Goal: Transaction & Acquisition: Book appointment/travel/reservation

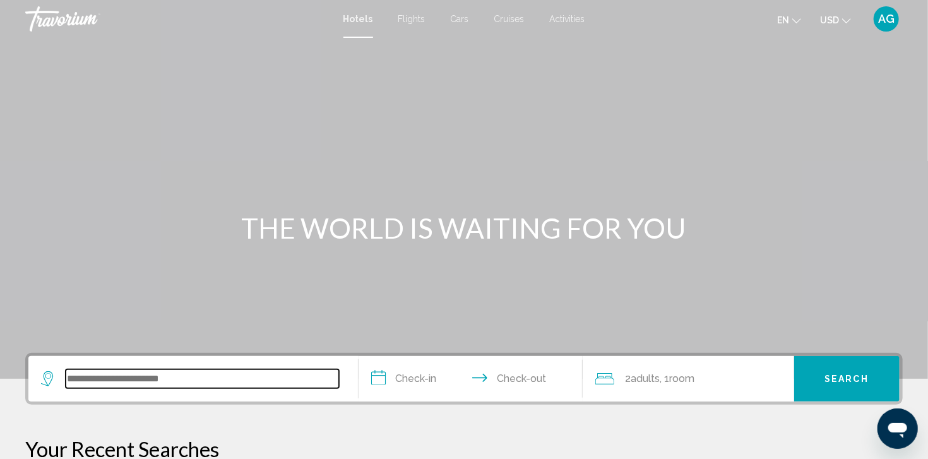
click at [86, 383] on input "Search widget" at bounding box center [202, 378] width 273 height 19
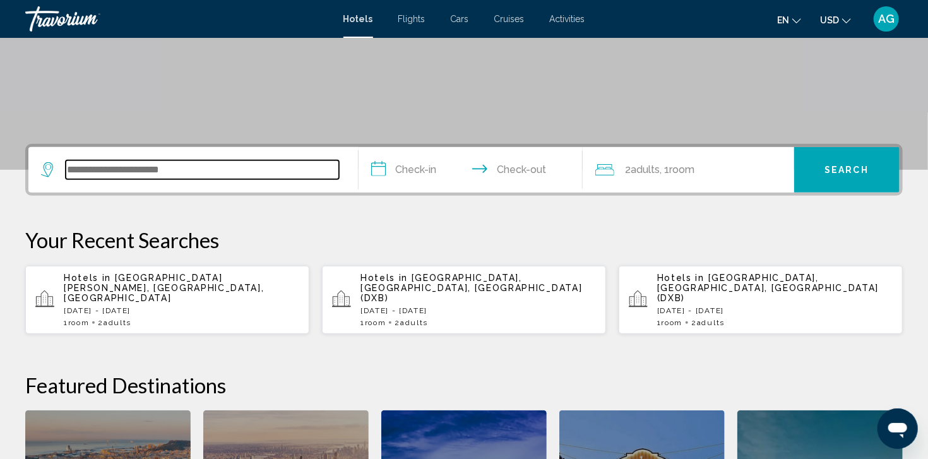
scroll to position [311, 0]
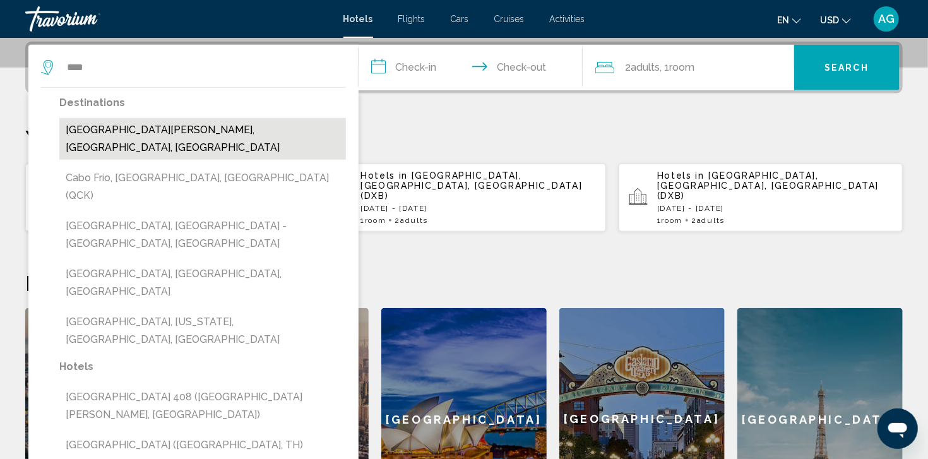
click at [149, 128] on button "[GEOGRAPHIC_DATA][PERSON_NAME], [GEOGRAPHIC_DATA], [GEOGRAPHIC_DATA]" at bounding box center [202, 139] width 287 height 42
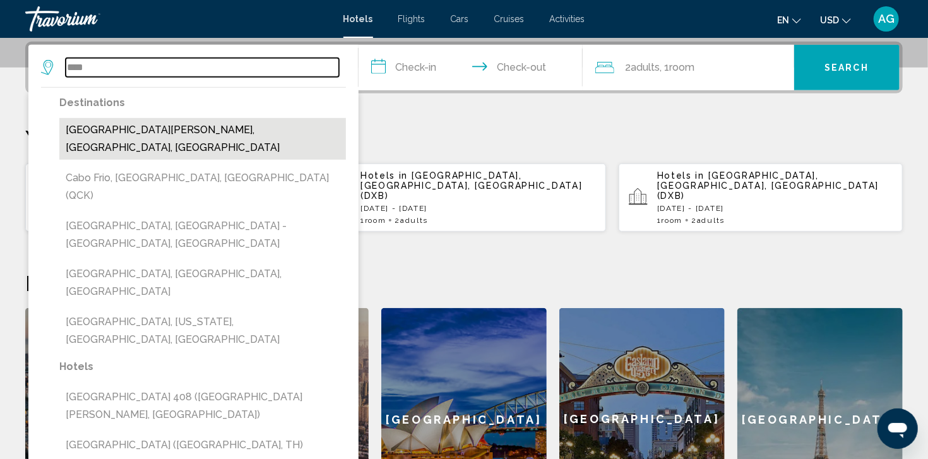
type input "**********"
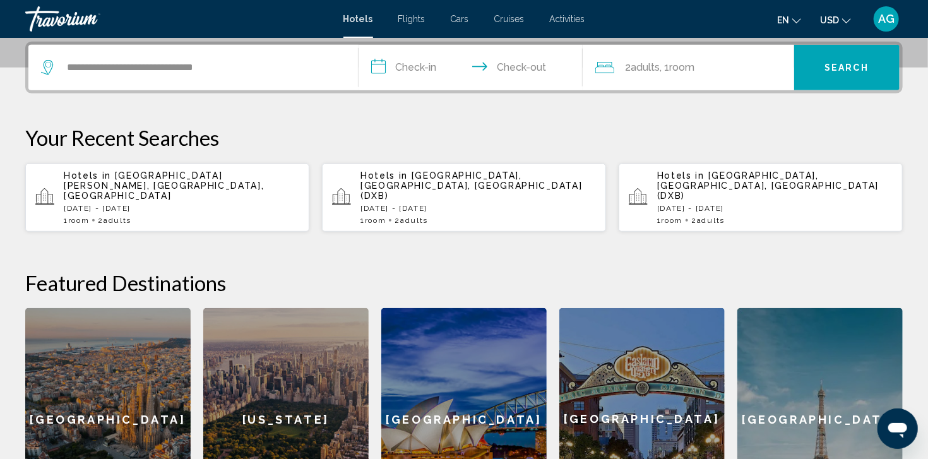
click at [424, 65] on input "**********" at bounding box center [473, 69] width 229 height 49
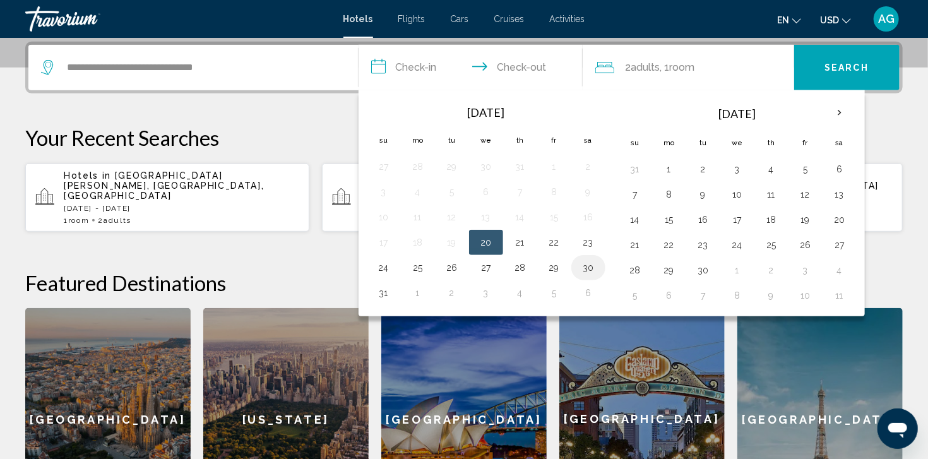
click at [586, 266] on button "30" at bounding box center [588, 268] width 20 height 18
click at [389, 294] on button "31" at bounding box center [384, 293] width 20 height 18
type input "**********"
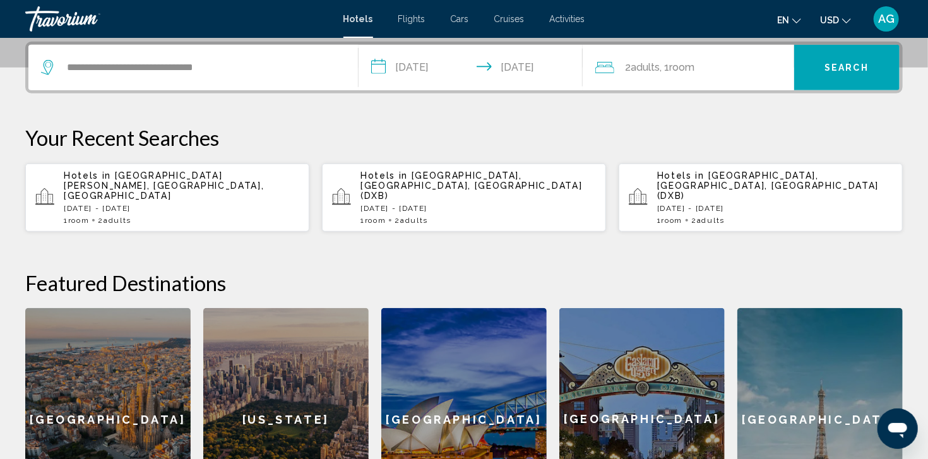
click at [816, 68] on button "Search" at bounding box center [847, 67] width 106 height 45
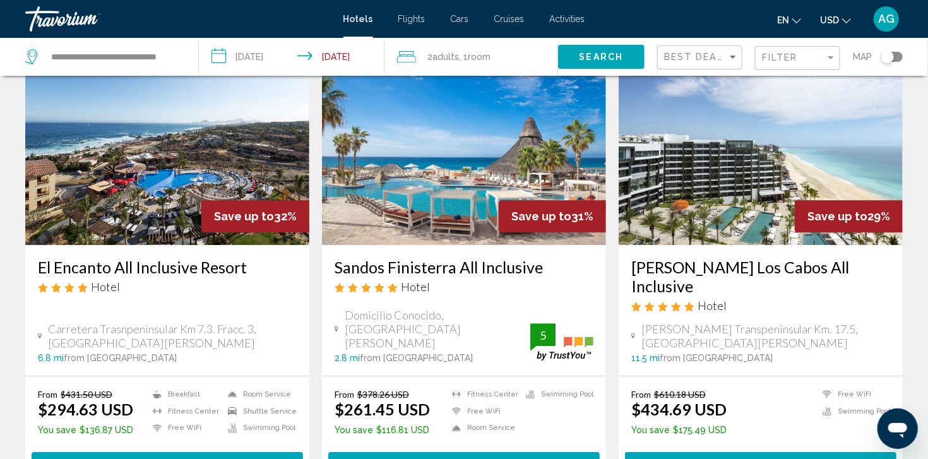
scroll to position [1616, 0]
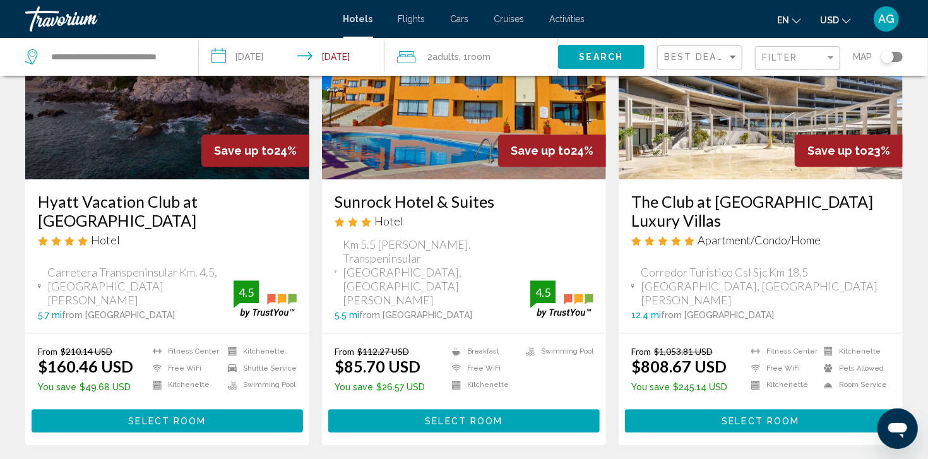
scroll to position [1616, 0]
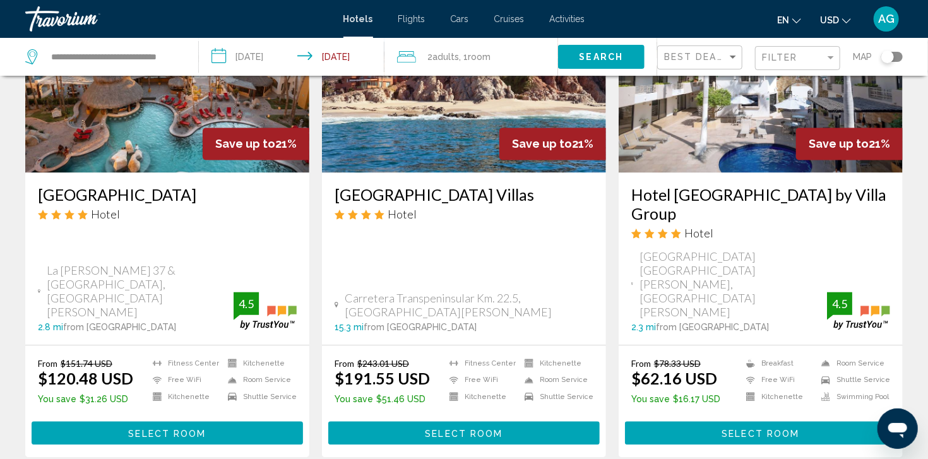
scroll to position [1152, 0]
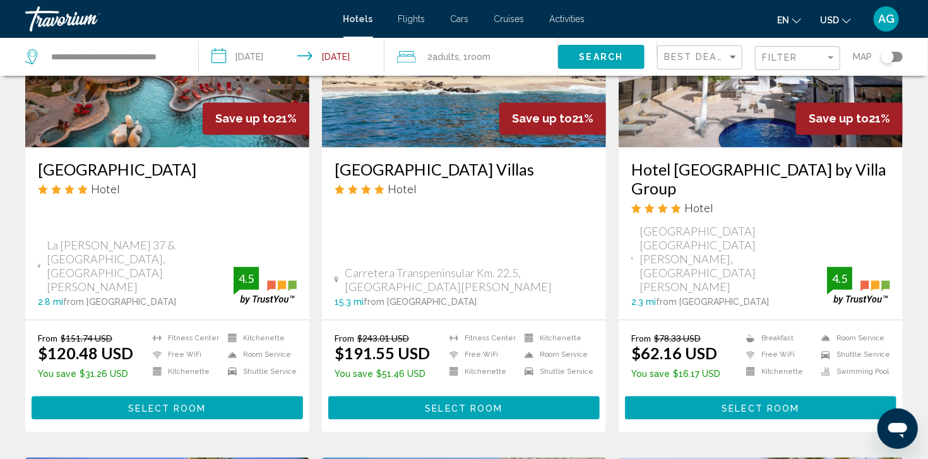
click at [152, 403] on span "Select Room" at bounding box center [167, 408] width 78 height 10
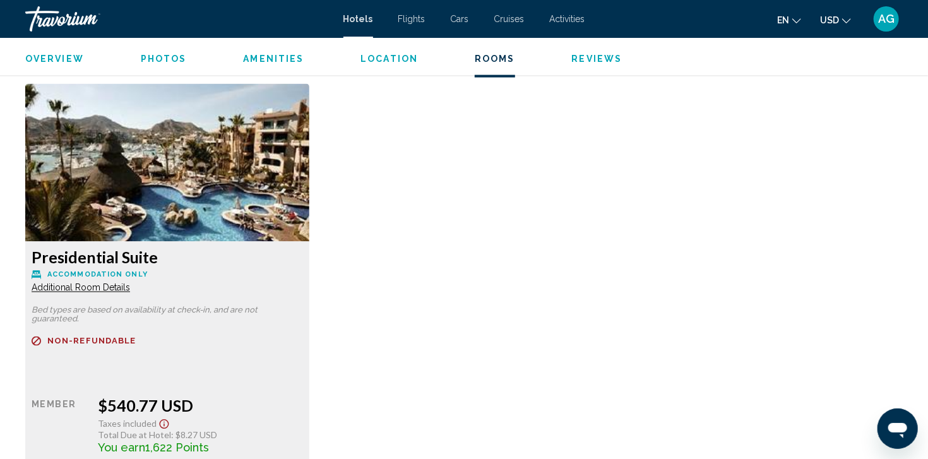
scroll to position [5683, 0]
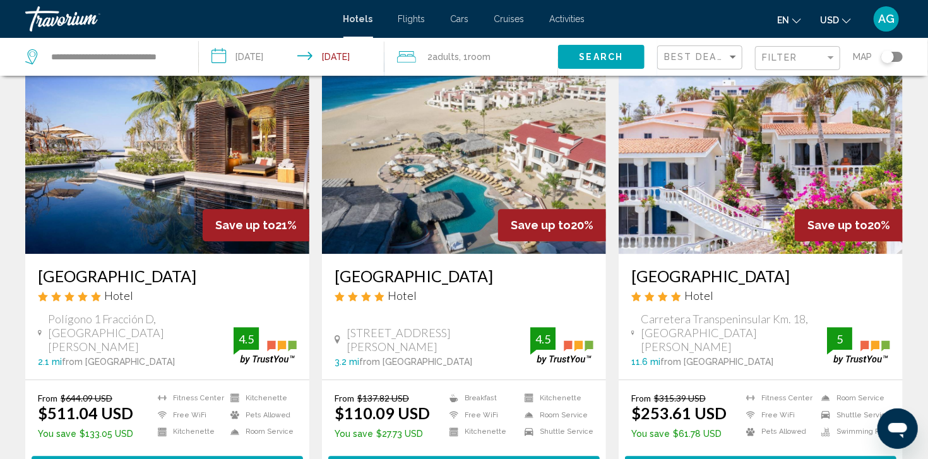
scroll to position [1566, 0]
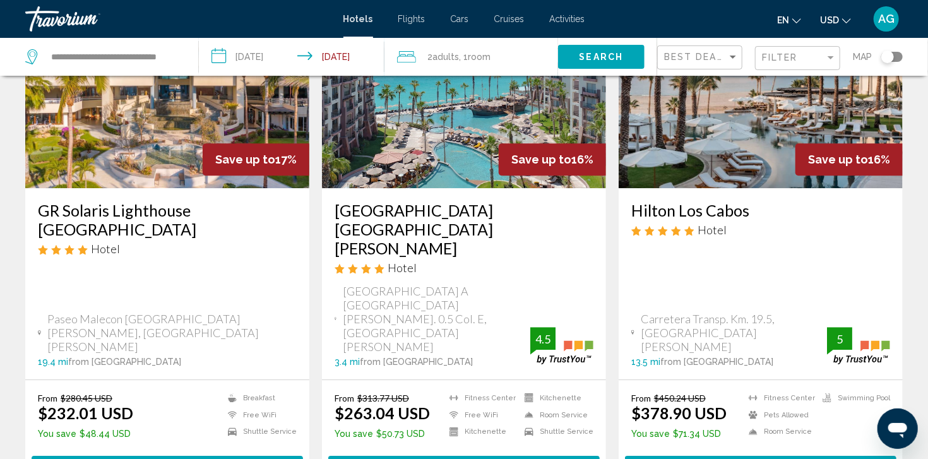
scroll to position [1692, 0]
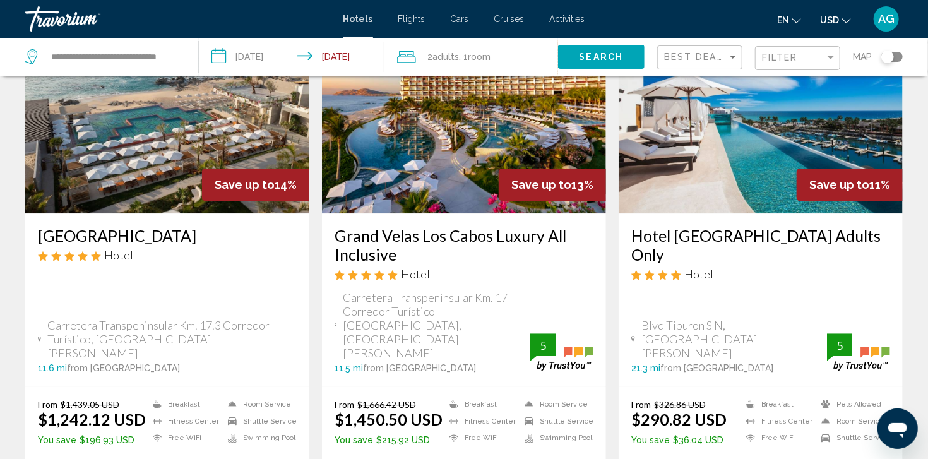
scroll to position [1667, 0]
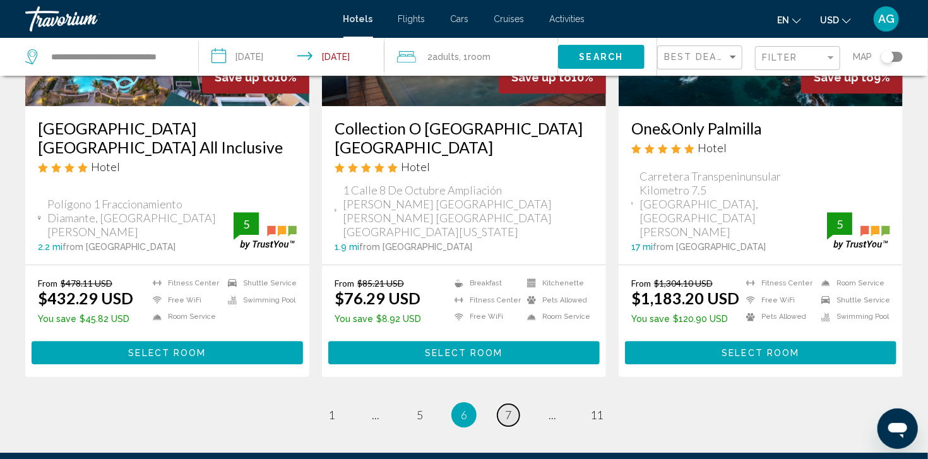
scroll to position [1692, 0]
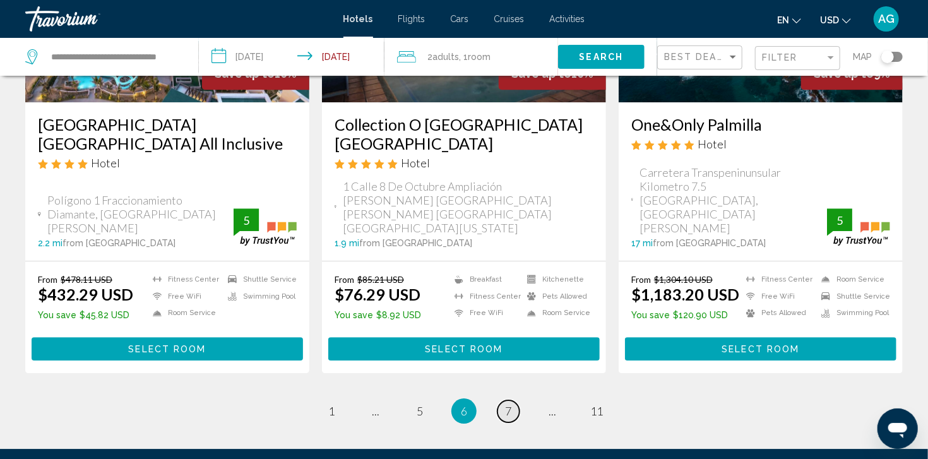
click at [509, 404] on span "7" at bounding box center [508, 411] width 6 height 14
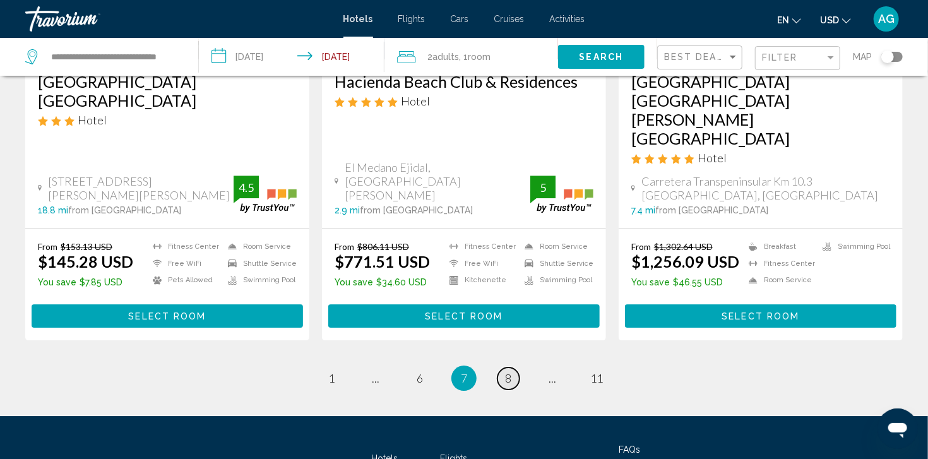
scroll to position [1760, 0]
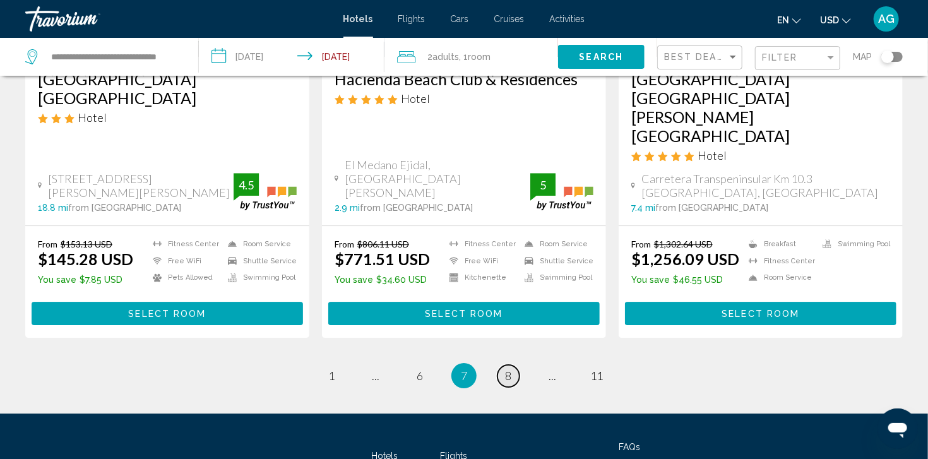
click at [511, 369] on span "8" at bounding box center [508, 376] width 6 height 14
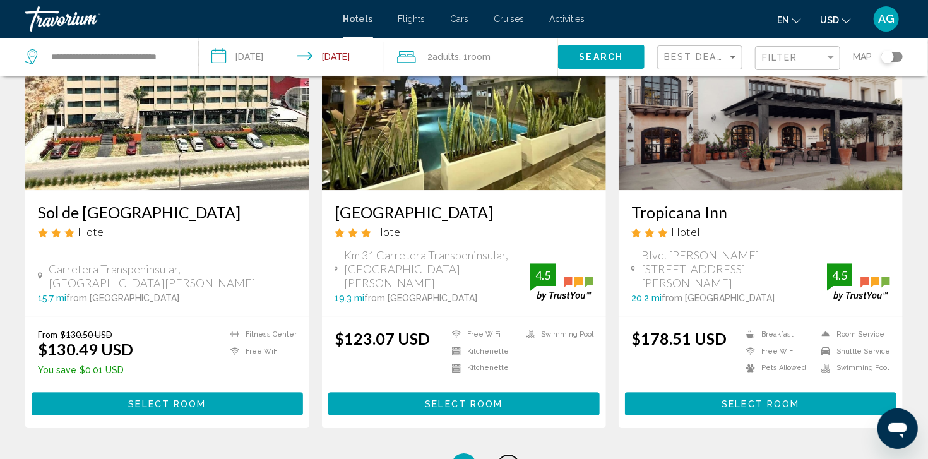
scroll to position [1641, 0]
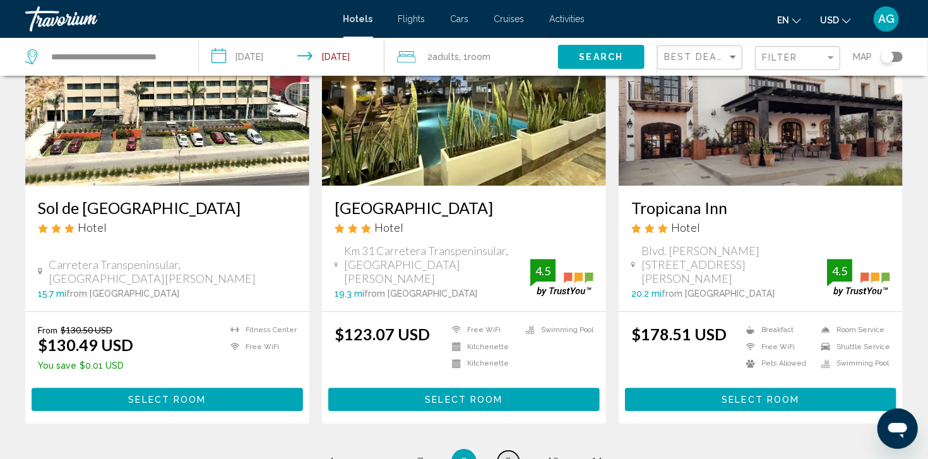
click at [508, 455] on span "9" at bounding box center [508, 462] width 6 height 14
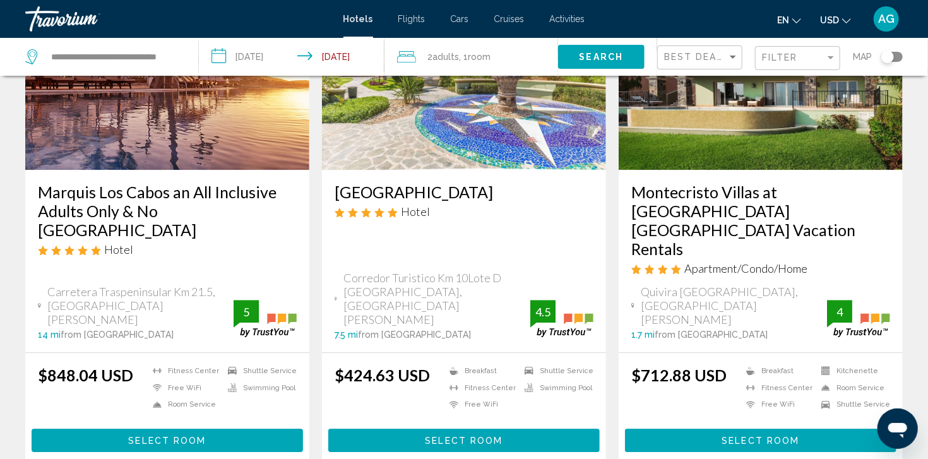
scroll to position [1713, 0]
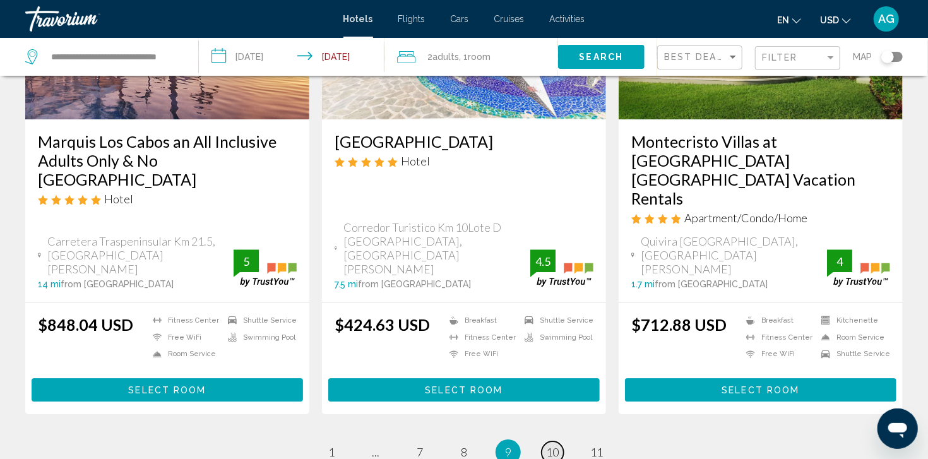
click at [556, 445] on span "10" at bounding box center [552, 452] width 13 height 14
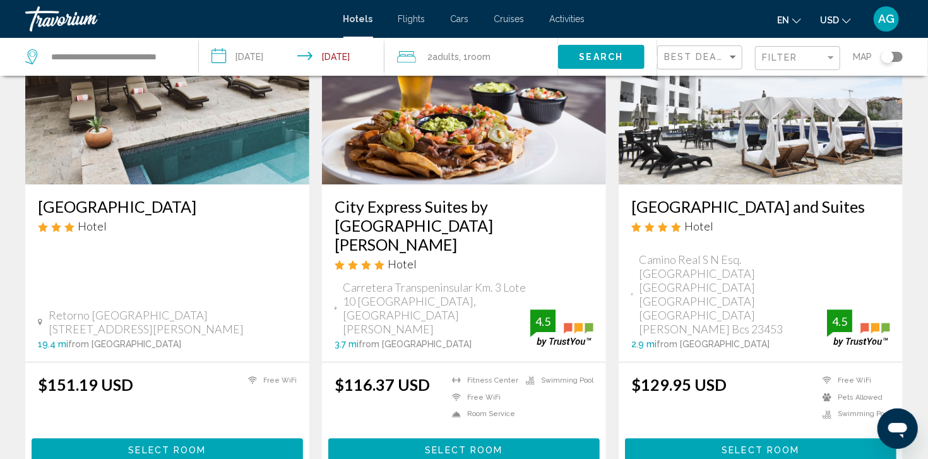
scroll to position [1616, 0]
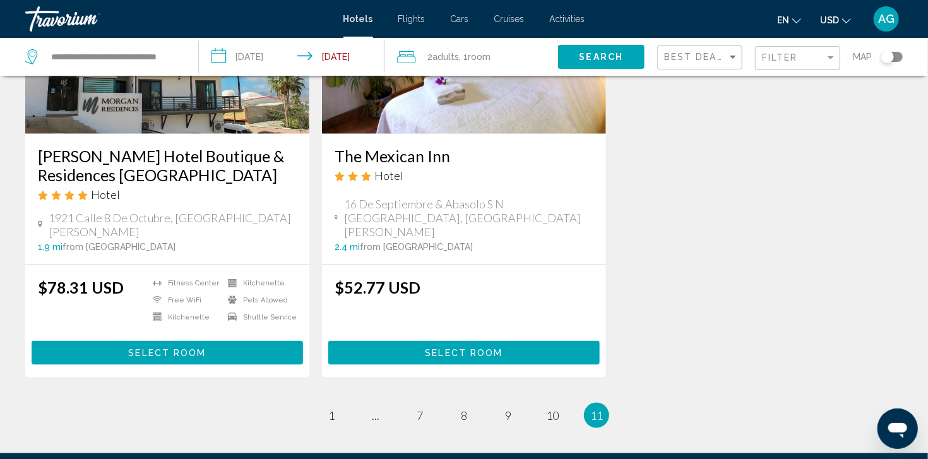
scroll to position [682, 0]
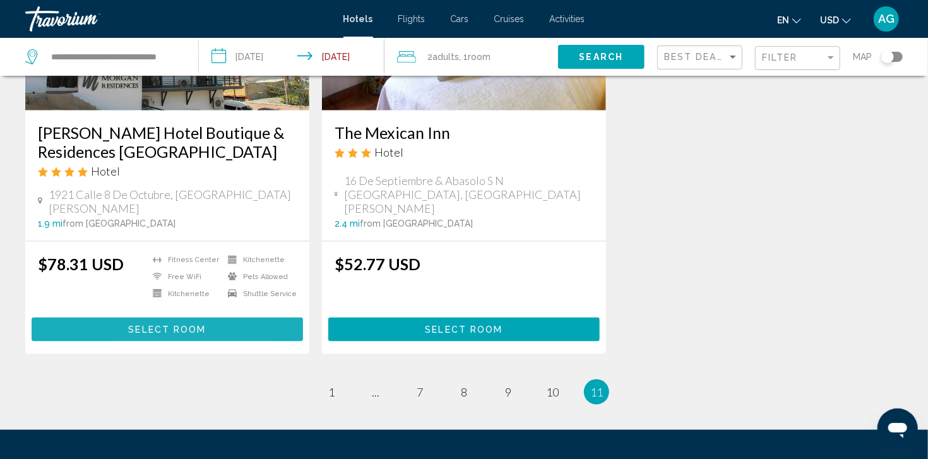
click at [127, 325] on button "Select Room" at bounding box center [167, 329] width 271 height 23
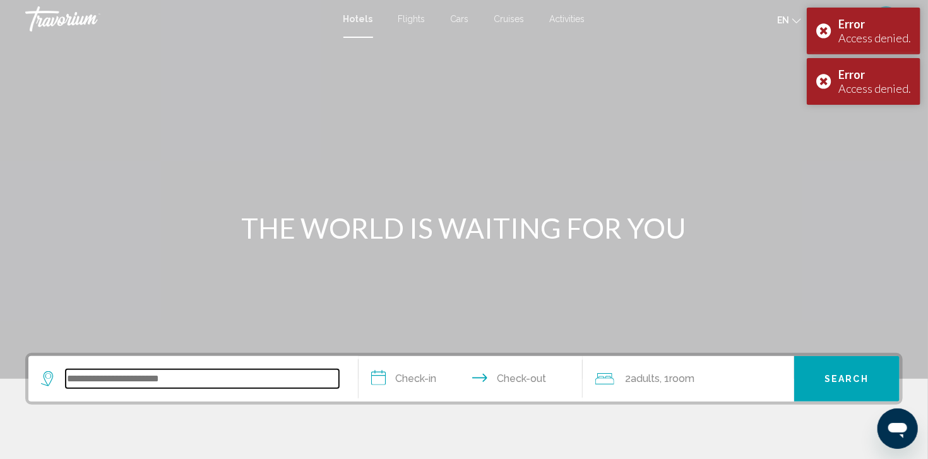
click at [161, 378] on input "Search widget" at bounding box center [202, 378] width 273 height 19
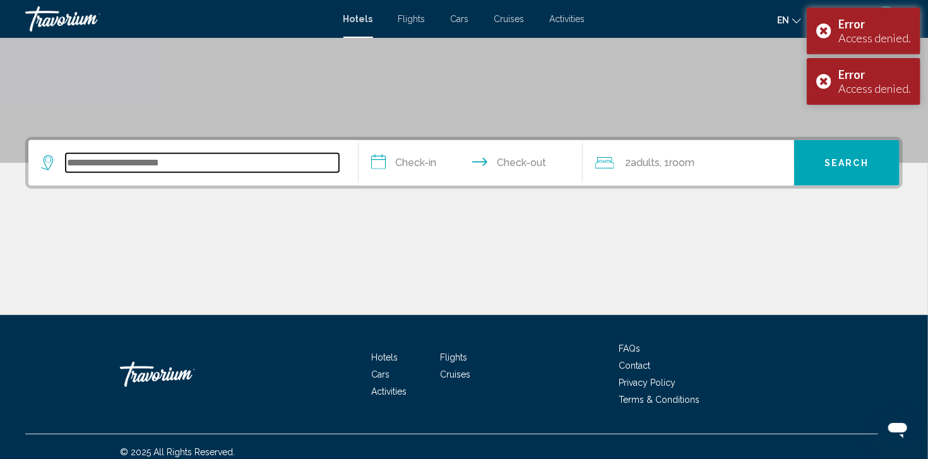
scroll to position [226, 0]
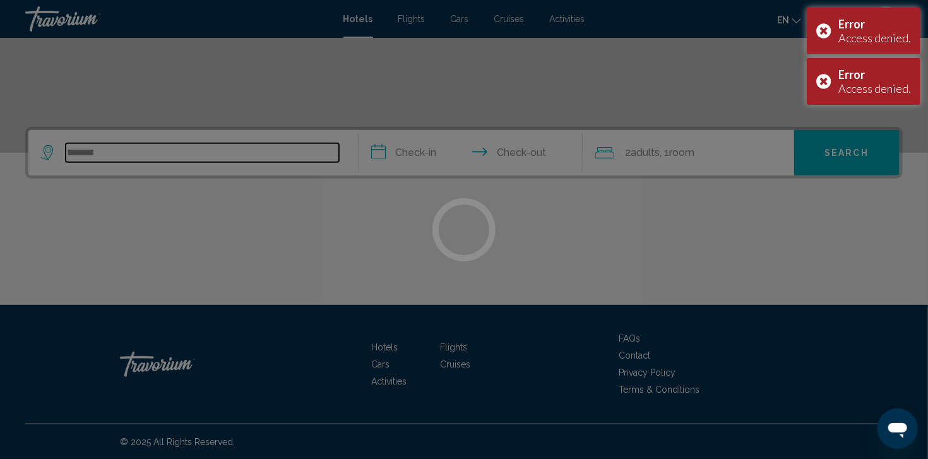
type input "********"
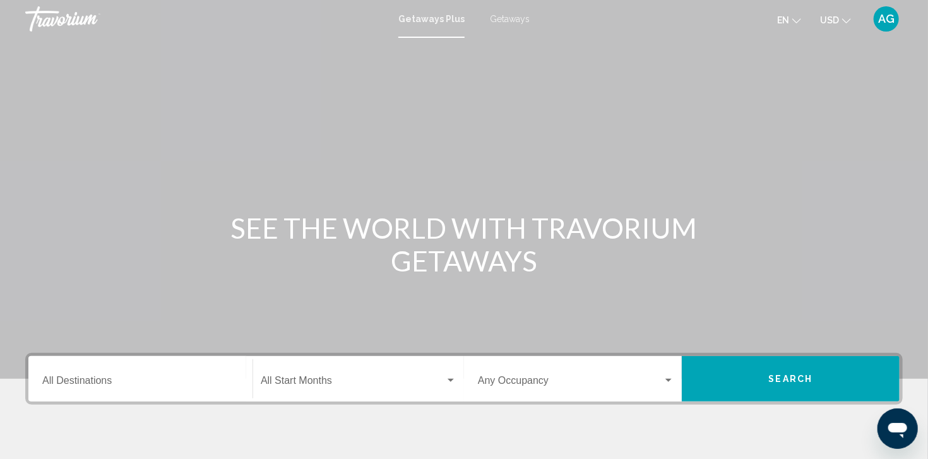
click at [144, 383] on input "Destination All Destinations" at bounding box center [140, 383] width 196 height 11
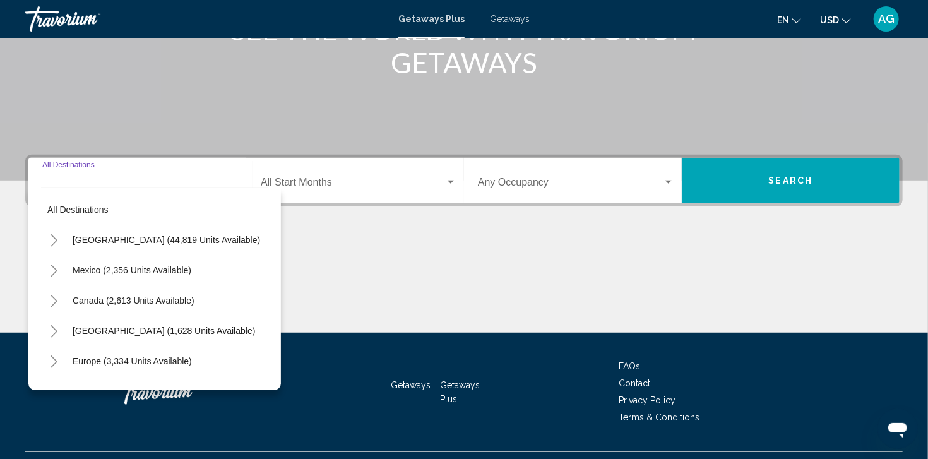
scroll to position [226, 0]
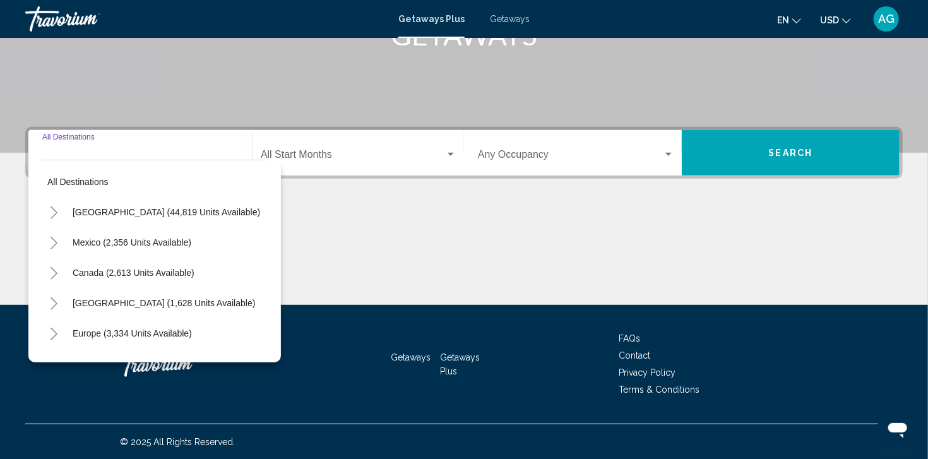
click at [58, 242] on button "Toggle Mexico (2,356 units available)" at bounding box center [53, 242] width 25 height 25
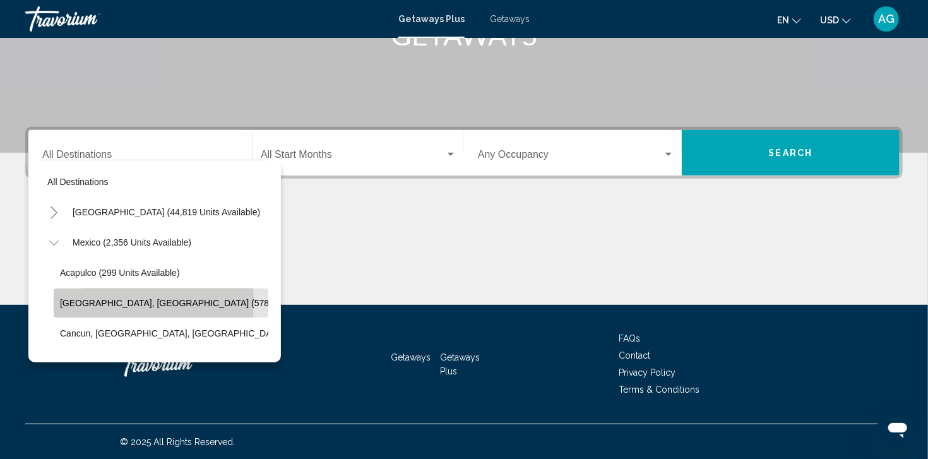
click at [87, 302] on span "Baja Peninsula, Los Cabos (578 units available)" at bounding box center [196, 303] width 272 height 10
type input "**********"
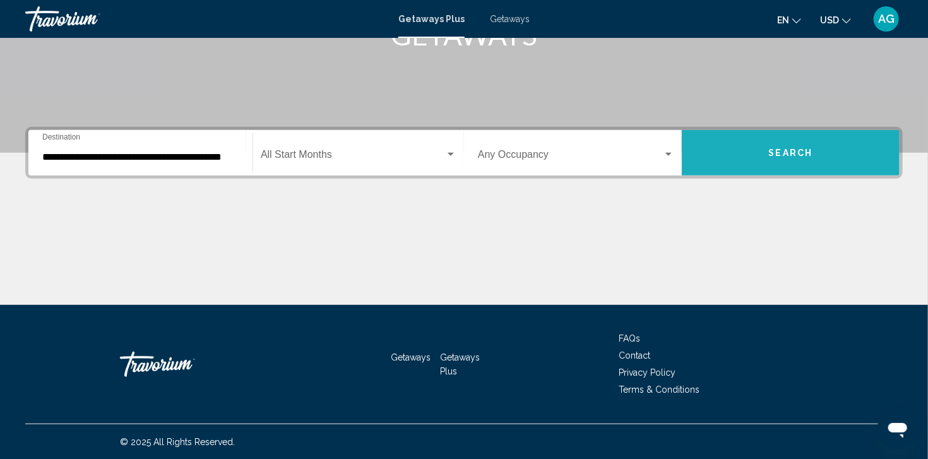
click at [761, 148] on button "Search" at bounding box center [791, 152] width 218 height 45
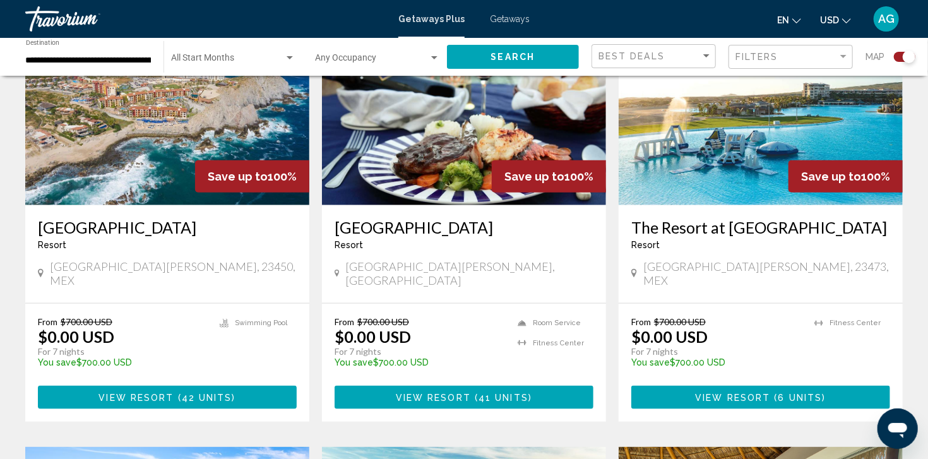
scroll to position [530, 0]
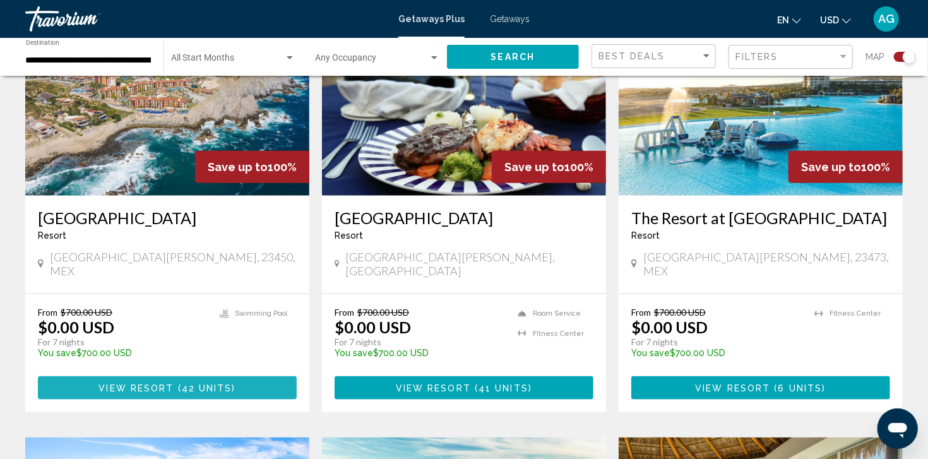
click at [140, 383] on span "View Resort" at bounding box center [135, 388] width 75 height 10
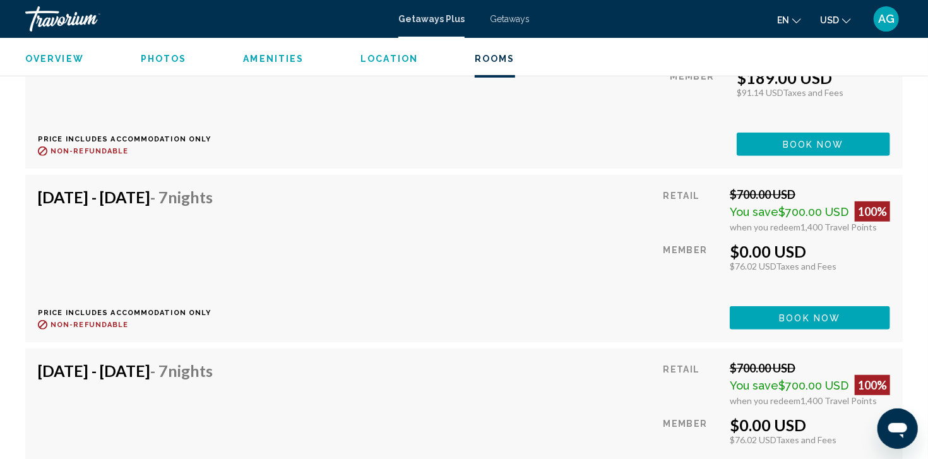
scroll to position [2548, 0]
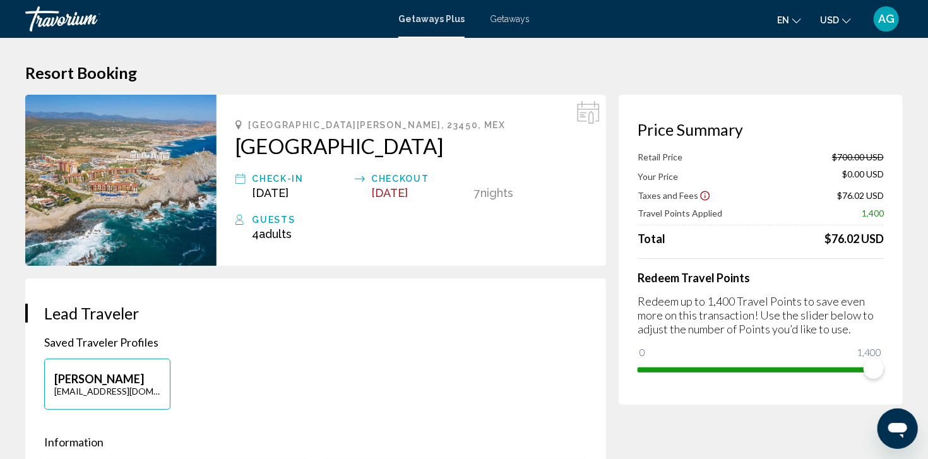
drag, startPoint x: 17, startPoint y: 0, endPoint x: 199, endPoint y: 44, distance: 187.1
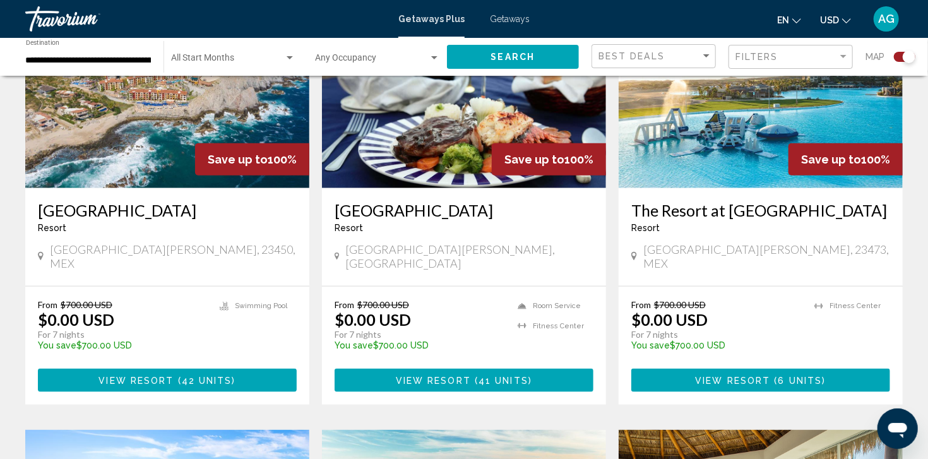
scroll to position [544, 0]
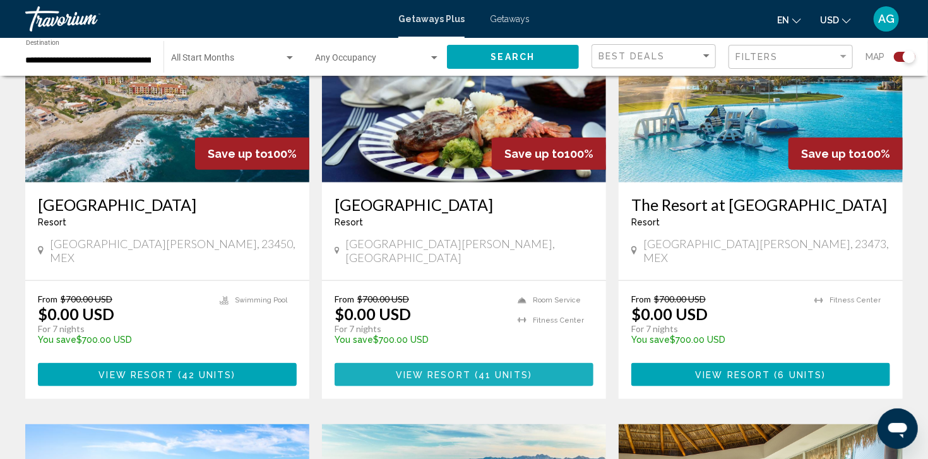
click at [434, 370] on span "View Resort" at bounding box center [433, 375] width 75 height 10
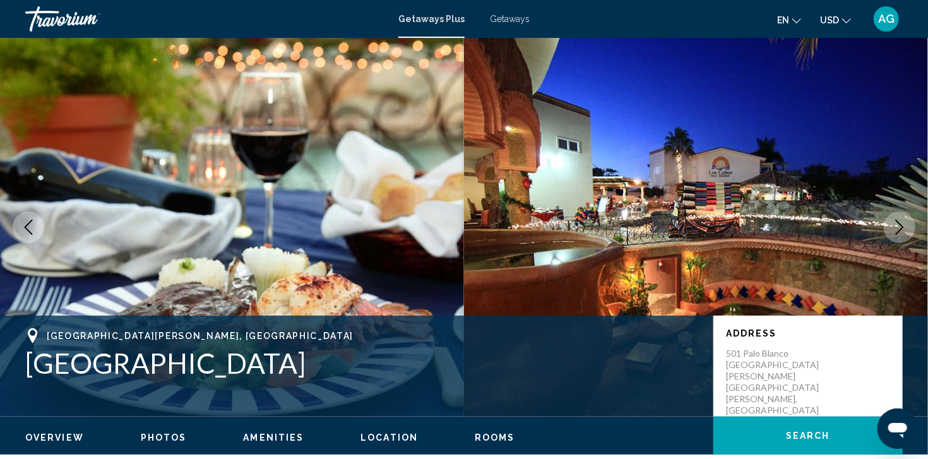
click at [896, 230] on icon "Next image" at bounding box center [899, 227] width 15 height 15
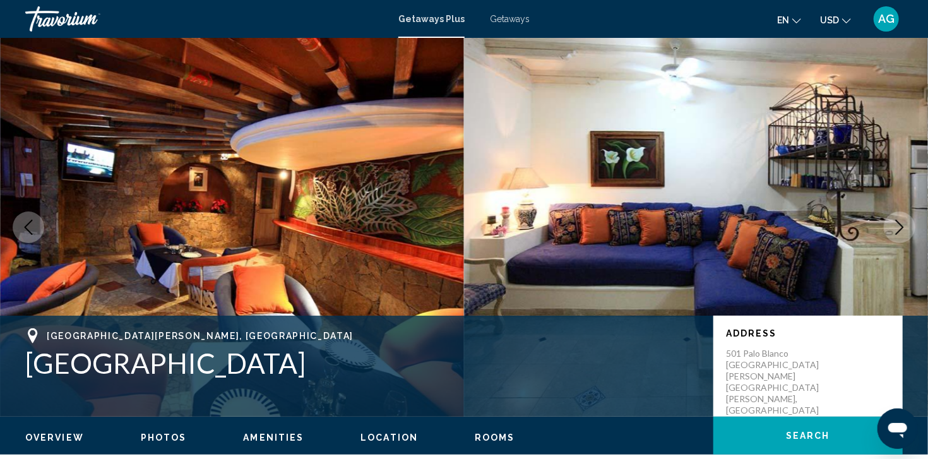
click at [903, 239] on button "Next image" at bounding box center [900, 227] width 32 height 32
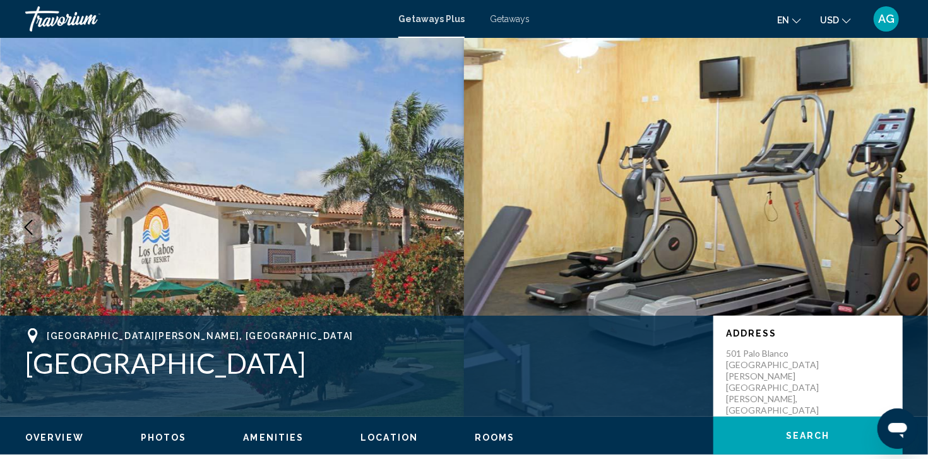
click at [906, 241] on button "Next image" at bounding box center [900, 227] width 32 height 32
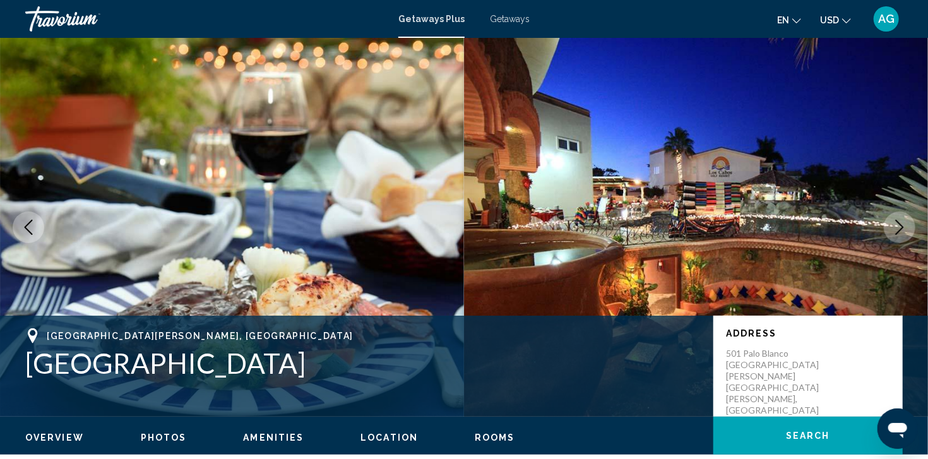
click at [899, 232] on icon "Next image" at bounding box center [900, 227] width 8 height 15
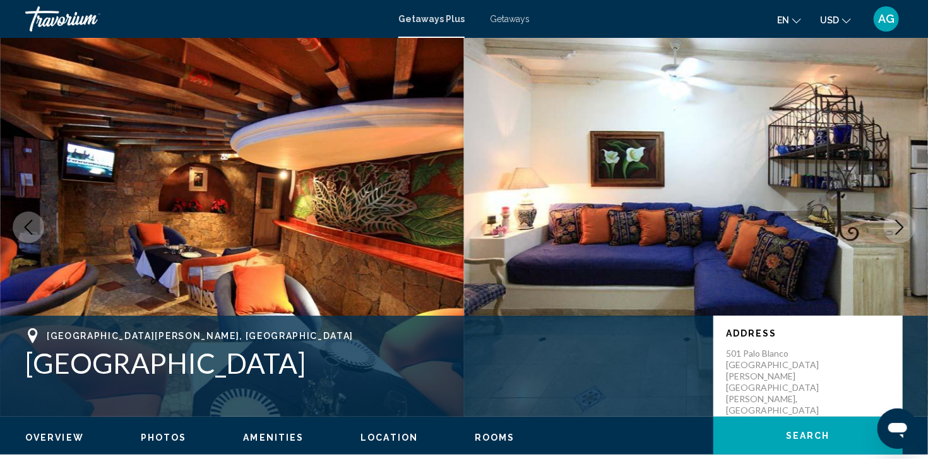
click at [904, 235] on button "Next image" at bounding box center [900, 227] width 32 height 32
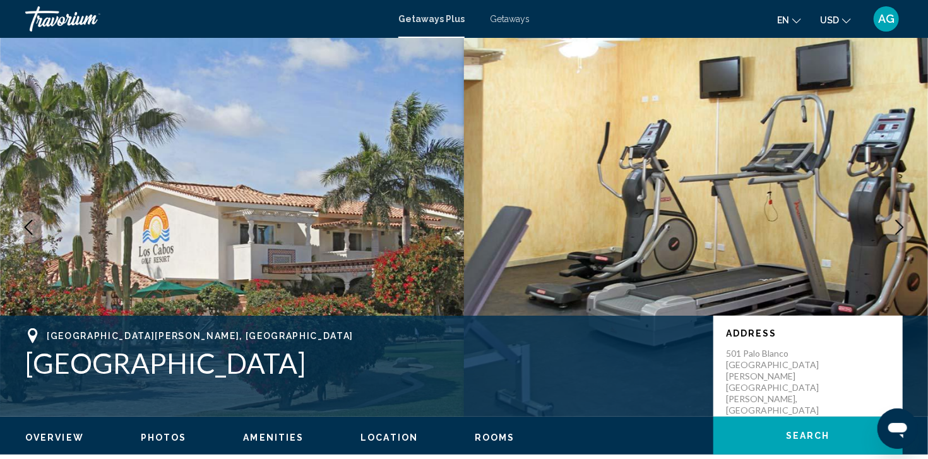
click at [904, 235] on button "Next image" at bounding box center [900, 227] width 32 height 32
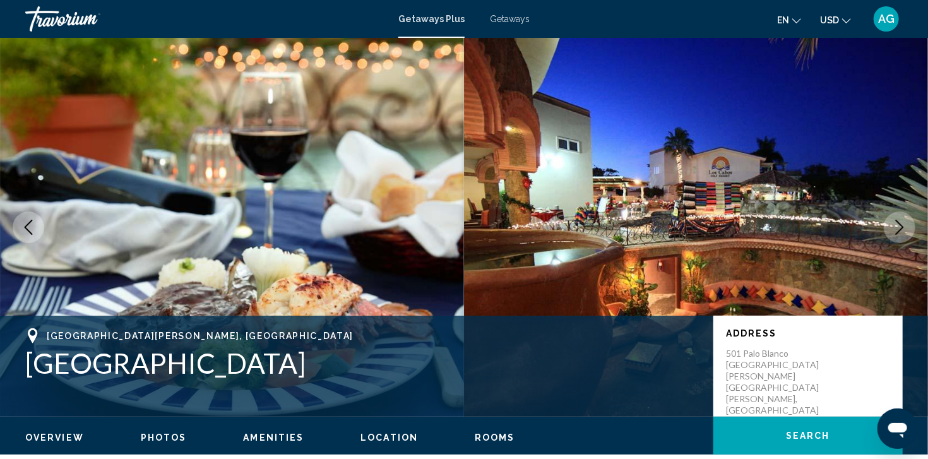
click at [904, 235] on button "Next image" at bounding box center [900, 227] width 32 height 32
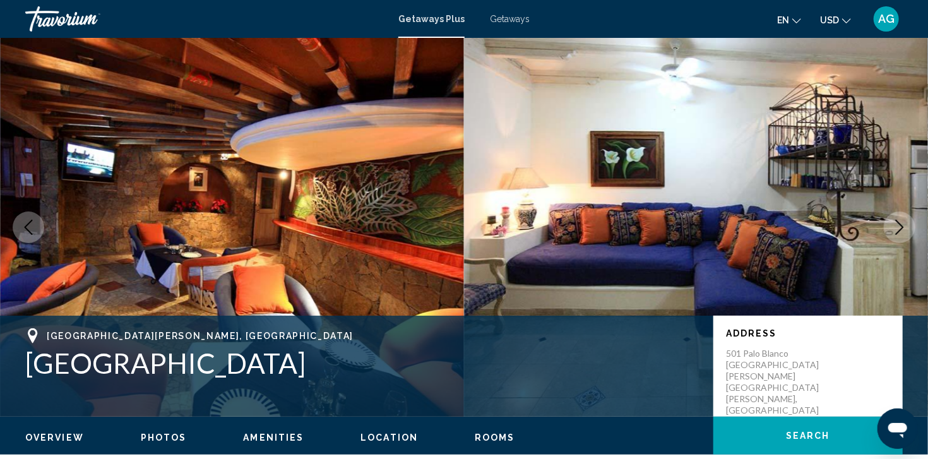
click at [904, 235] on button "Next image" at bounding box center [900, 227] width 32 height 32
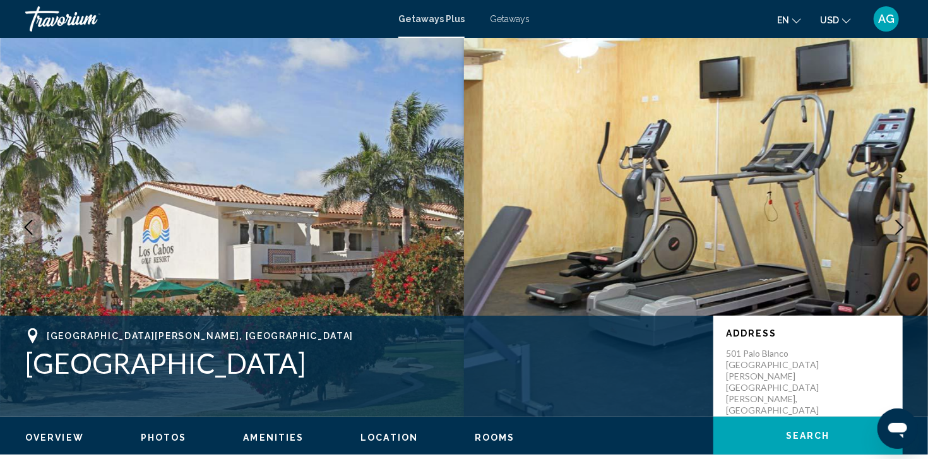
click at [904, 235] on button "Next image" at bounding box center [900, 227] width 32 height 32
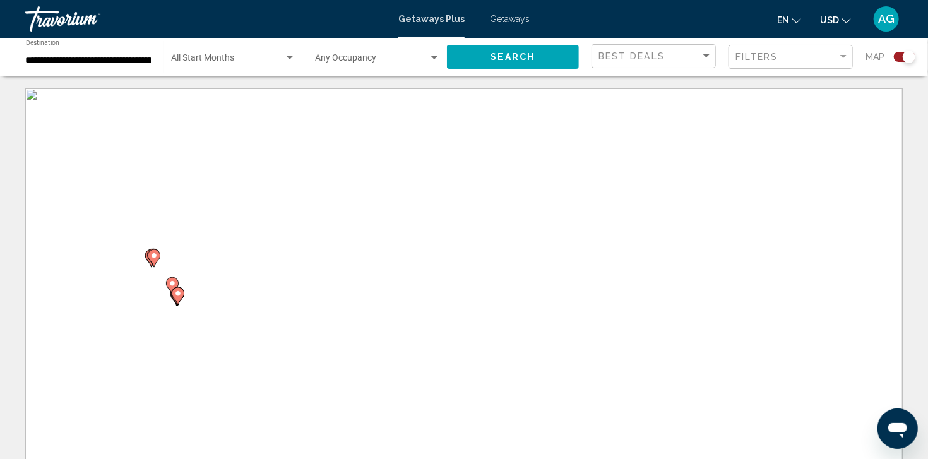
click at [520, 18] on span "Getaways" at bounding box center [510, 19] width 40 height 10
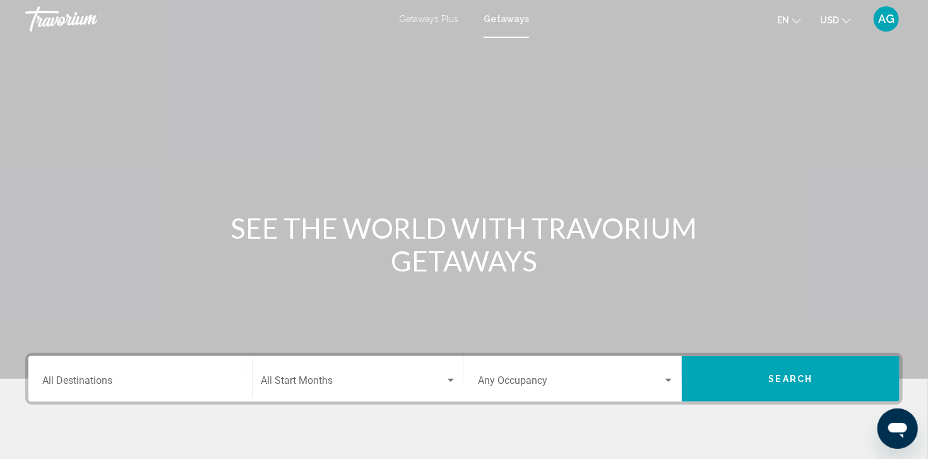
click at [219, 378] on input "Destination All Destinations" at bounding box center [140, 383] width 196 height 11
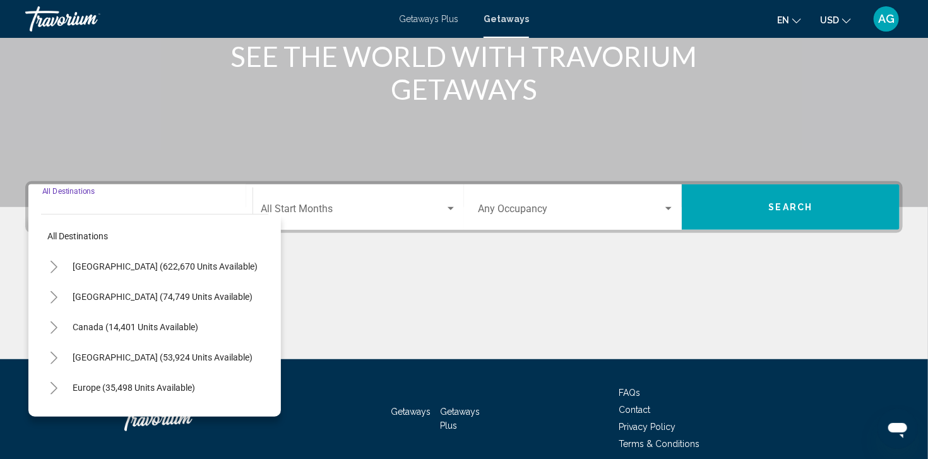
scroll to position [226, 0]
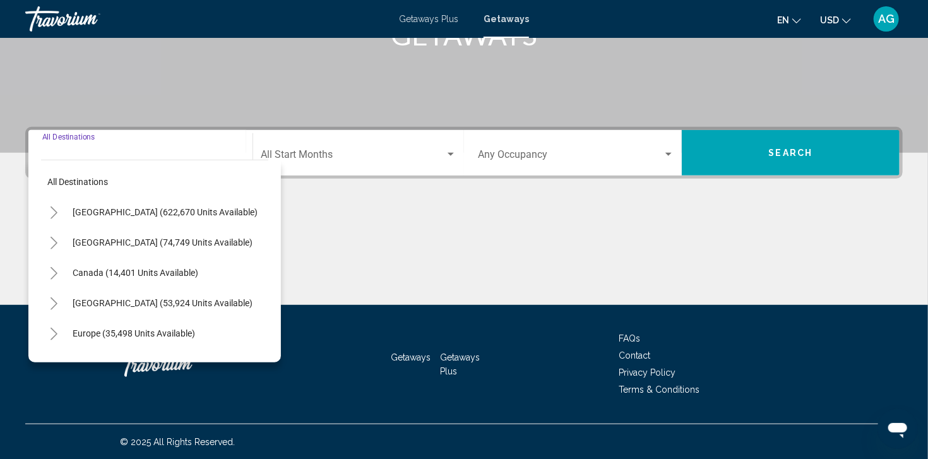
click at [52, 245] on icon "Toggle Mexico (74,749 units available)" at bounding box center [53, 243] width 9 height 13
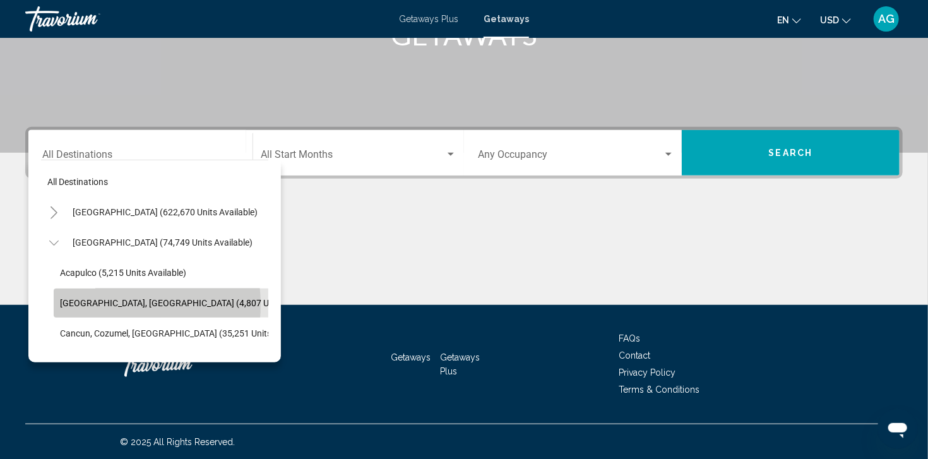
click at [97, 304] on span "Baja Peninsula, Los Cabos (4,807 units available)" at bounding box center [192, 303] width 264 height 10
type input "**********"
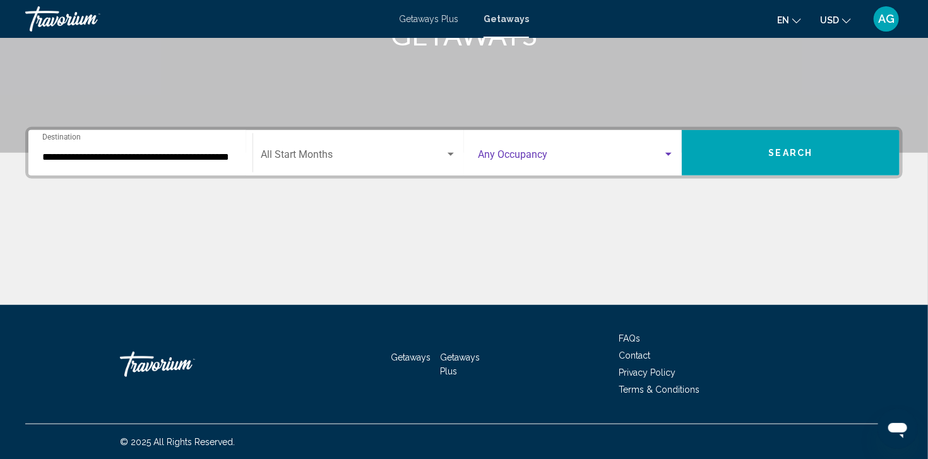
click at [662, 155] on span "Search widget" at bounding box center [570, 157] width 185 height 11
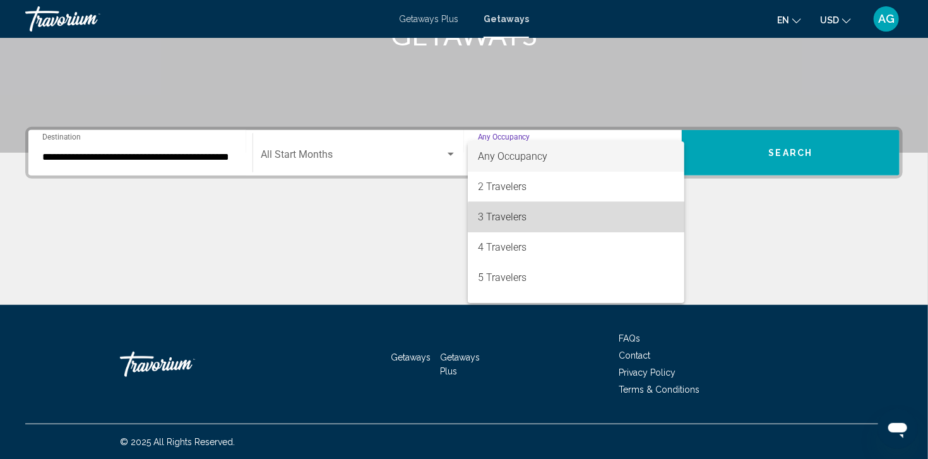
click at [616, 223] on span "3 Travelers" at bounding box center [576, 217] width 196 height 30
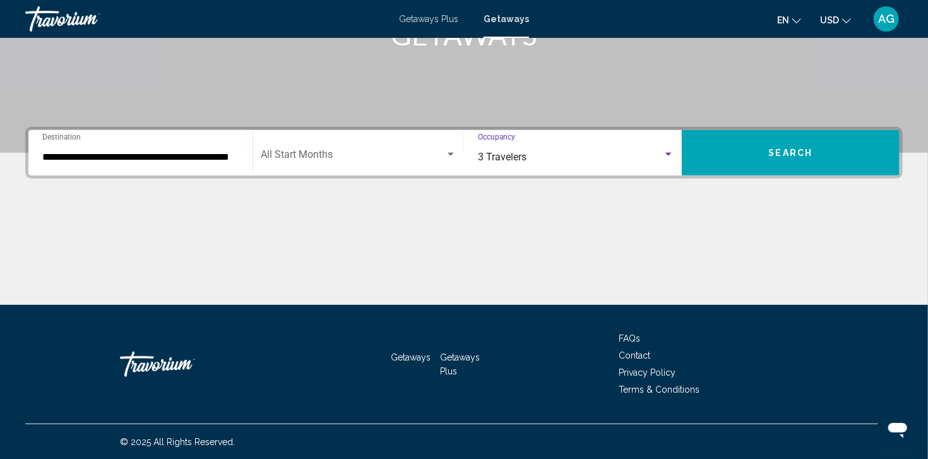
click at [780, 150] on span "Search" at bounding box center [791, 153] width 44 height 10
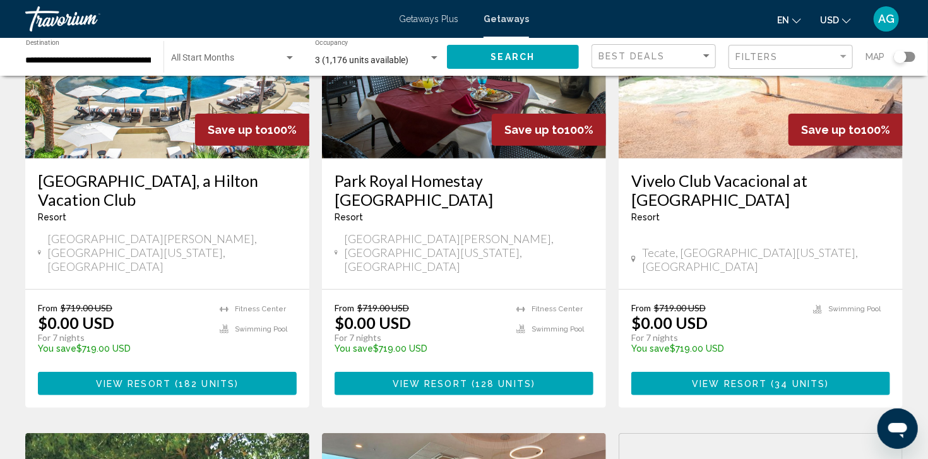
scroll to position [177, 0]
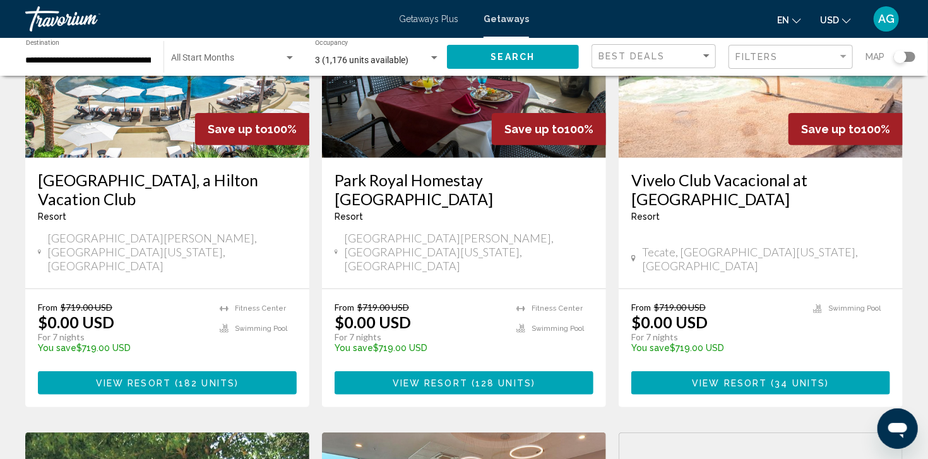
click at [113, 378] on span "View Resort" at bounding box center [133, 383] width 75 height 10
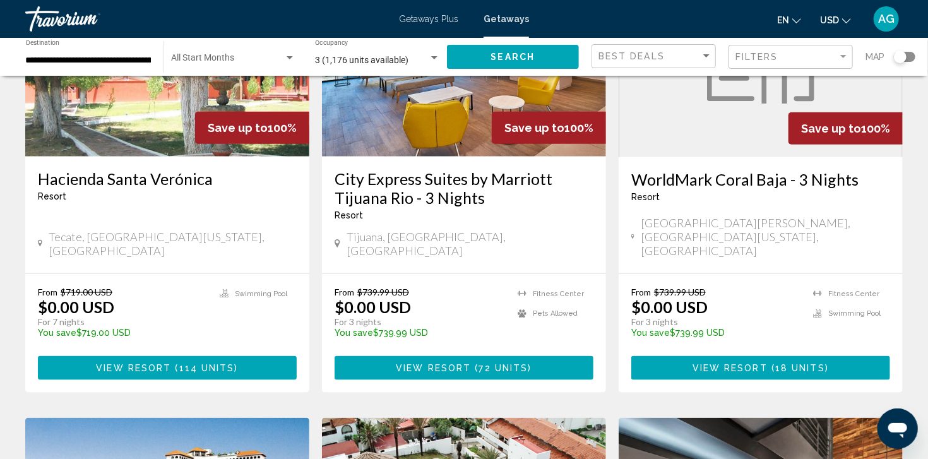
scroll to position [657, 0]
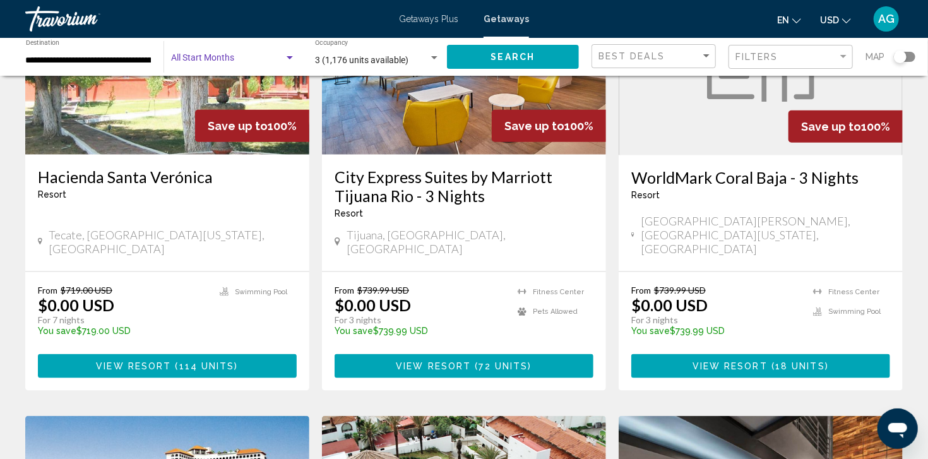
click at [271, 62] on span "Search widget" at bounding box center [227, 61] width 113 height 10
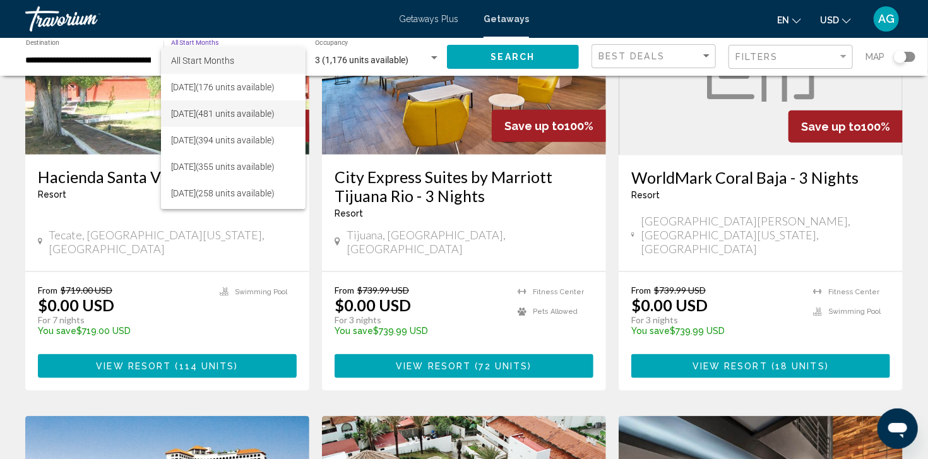
click at [257, 113] on span "September 2025 (481 units available)" at bounding box center [233, 113] width 125 height 27
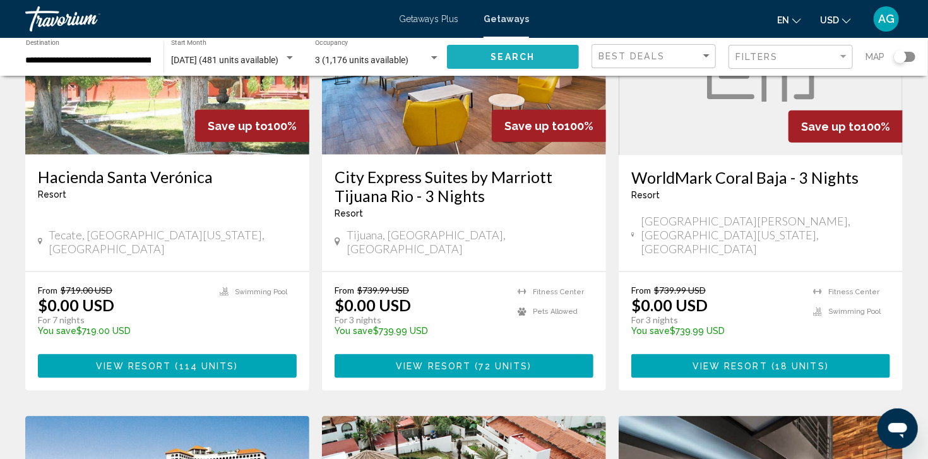
click at [522, 52] on span "Search" at bounding box center [513, 57] width 44 height 10
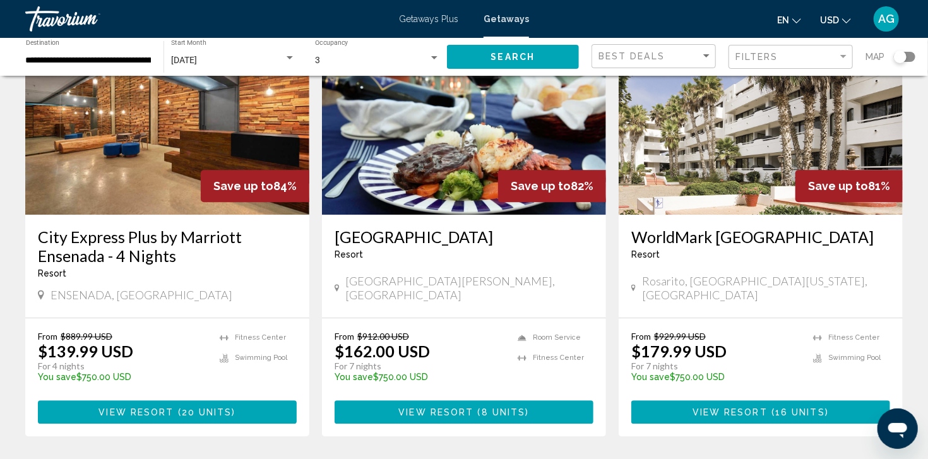
scroll to position [1591, 0]
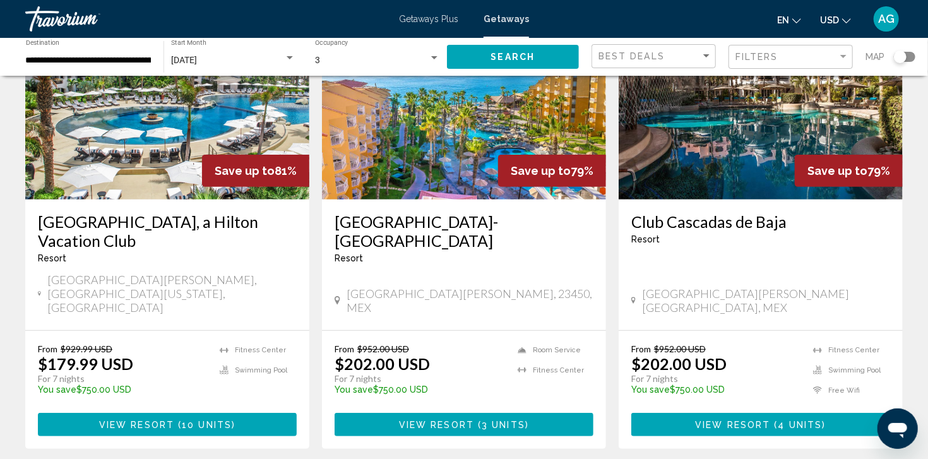
scroll to position [152, 0]
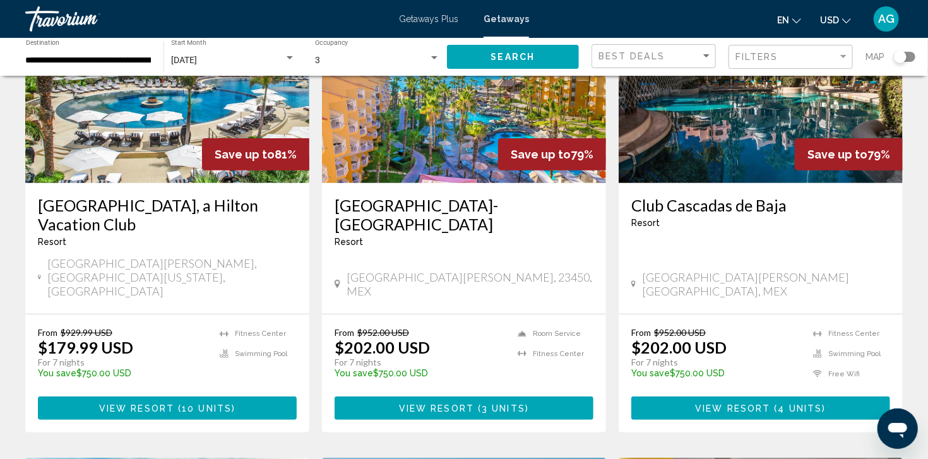
click at [172, 403] on span "View Resort" at bounding box center [136, 408] width 75 height 10
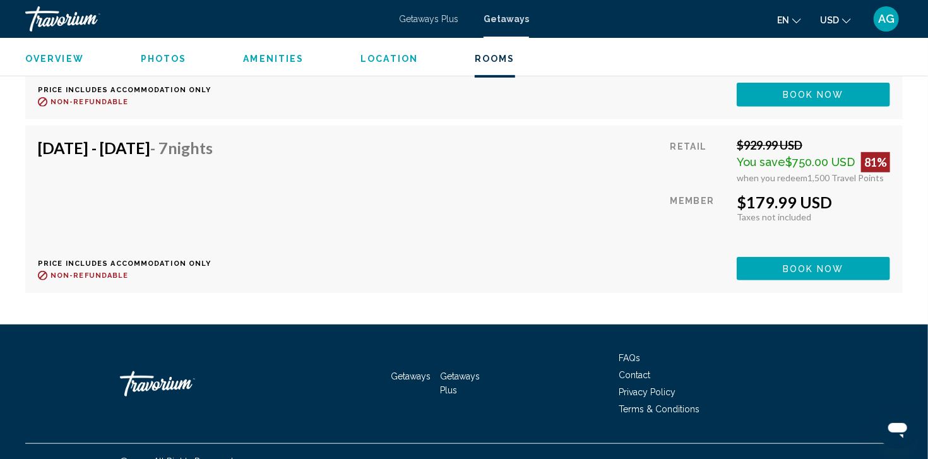
scroll to position [2574, 0]
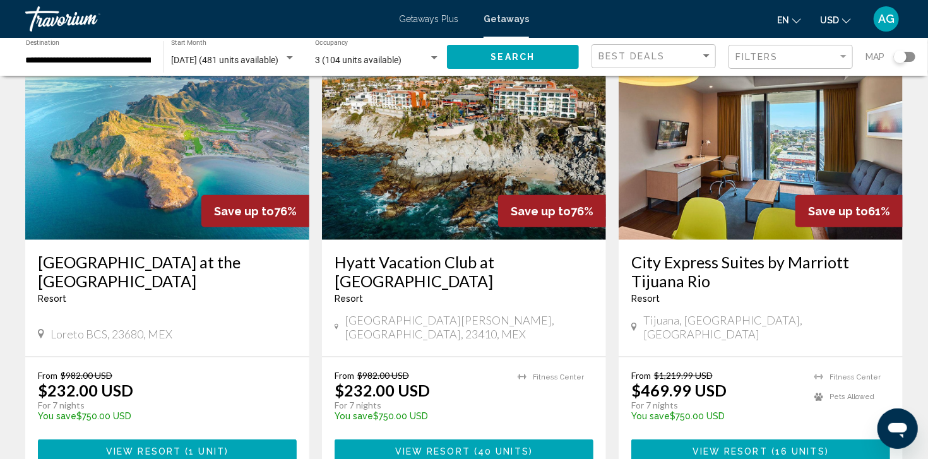
scroll to position [574, 0]
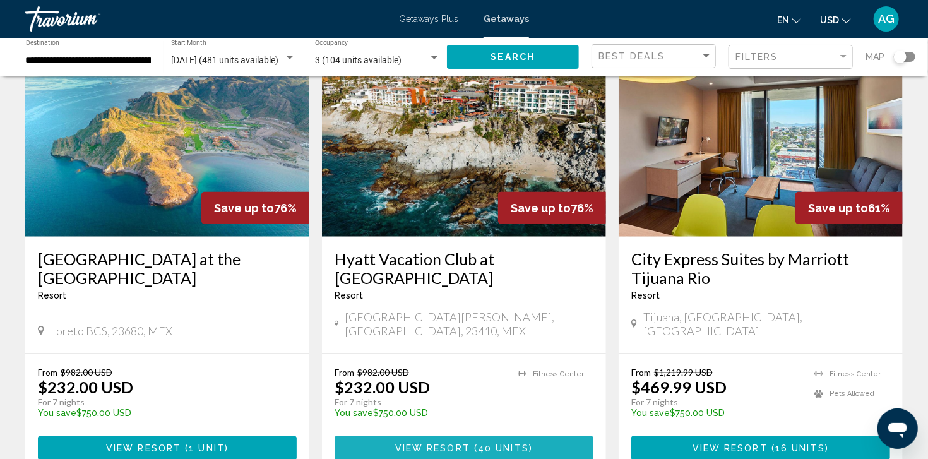
click at [447, 444] on span "View Resort" at bounding box center [432, 449] width 75 height 10
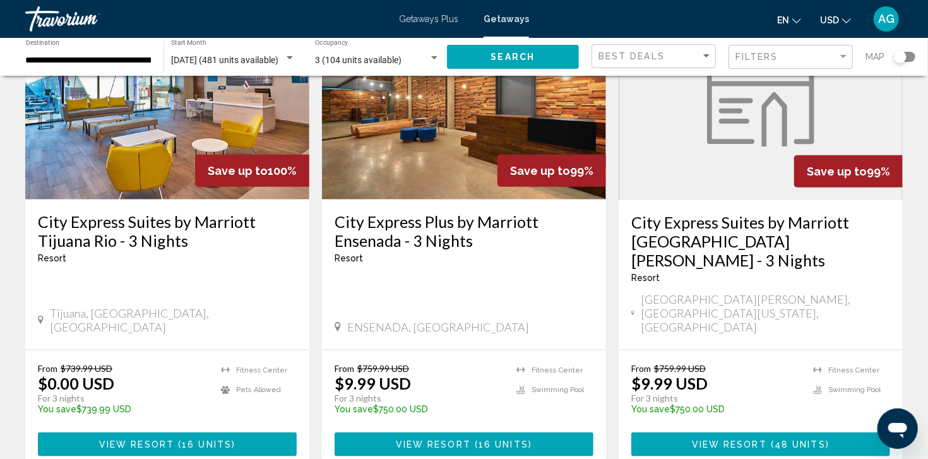
scroll to position [631, 0]
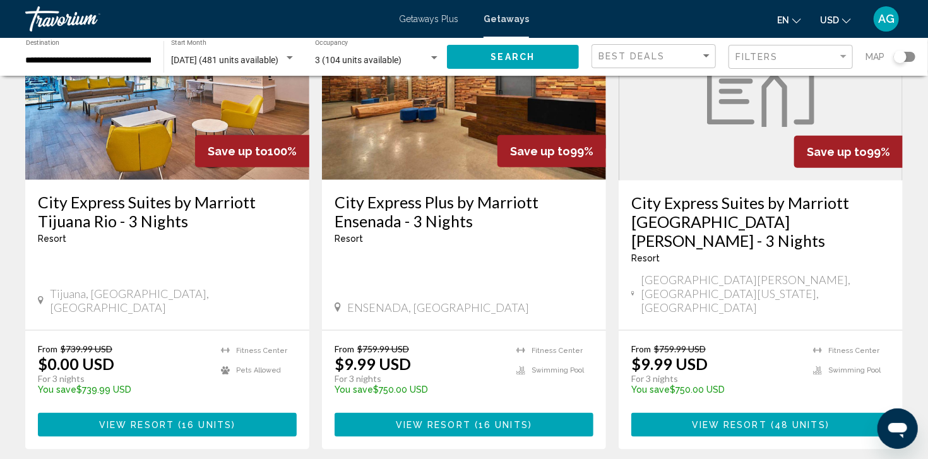
click at [776, 420] on span "48 units" at bounding box center [800, 425] width 51 height 10
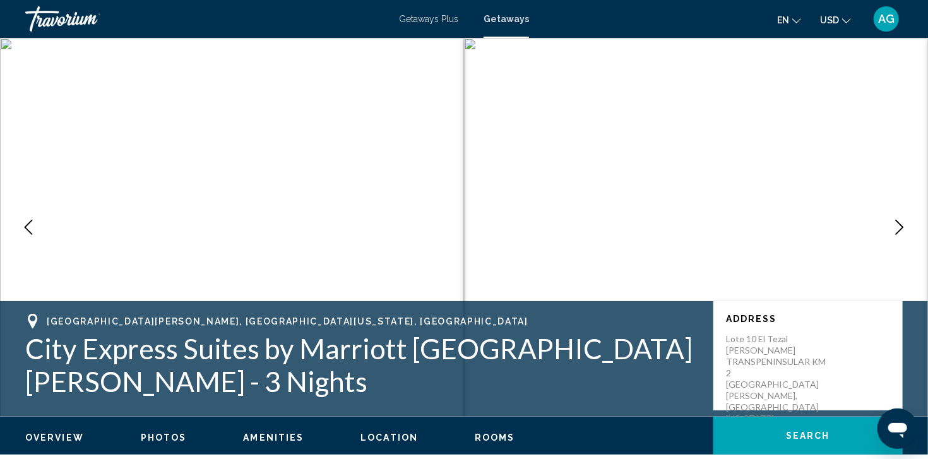
click at [899, 227] on icon "Next image" at bounding box center [899, 227] width 15 height 15
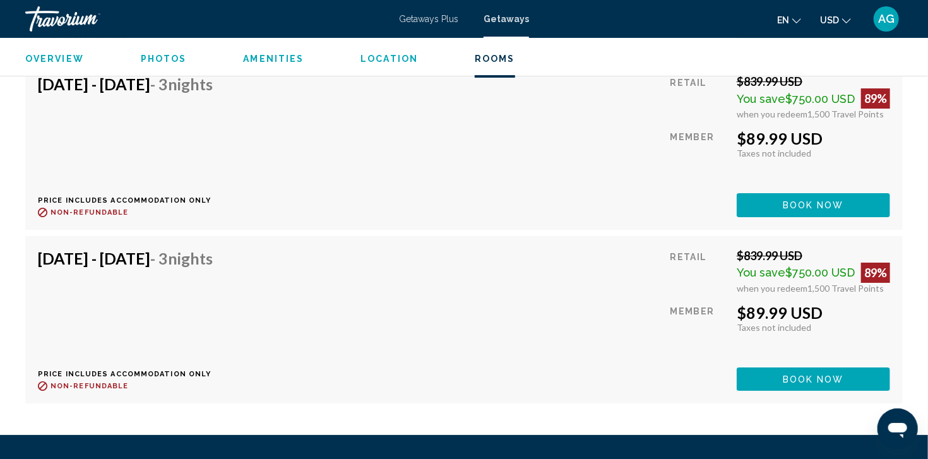
scroll to position [4557, 0]
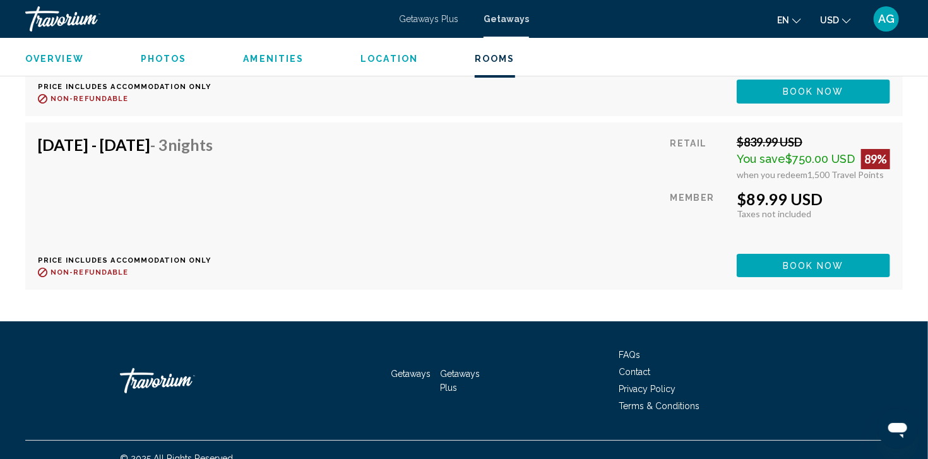
click at [427, 21] on span "Getaways Plus" at bounding box center [428, 19] width 59 height 10
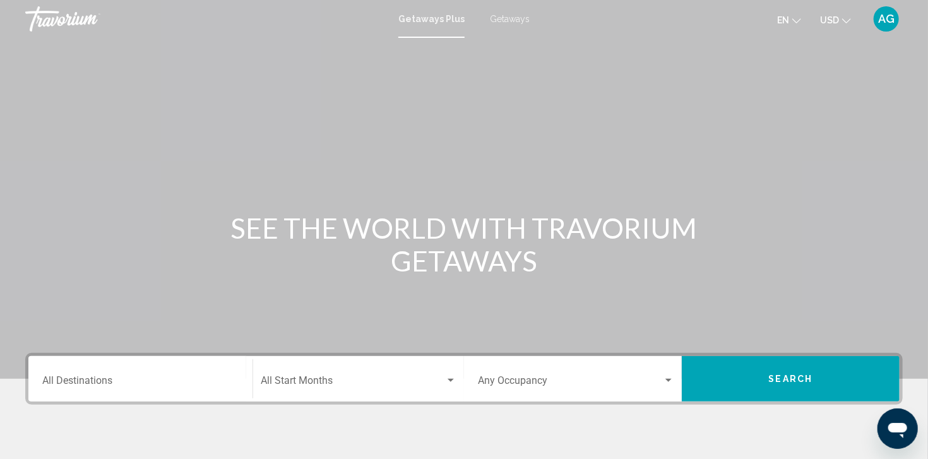
click at [130, 385] on input "Destination All Destinations" at bounding box center [140, 383] width 196 height 11
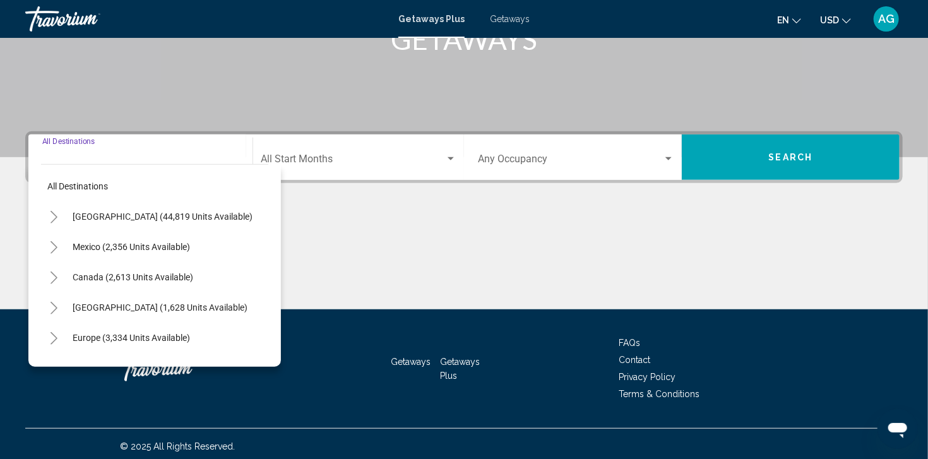
scroll to position [226, 0]
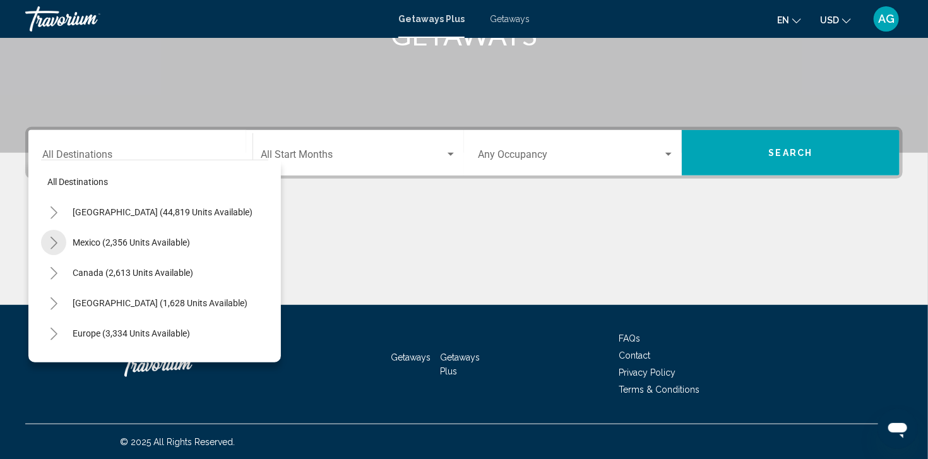
click at [55, 247] on icon "Toggle Mexico (2,356 units available)" at bounding box center [53, 243] width 9 height 13
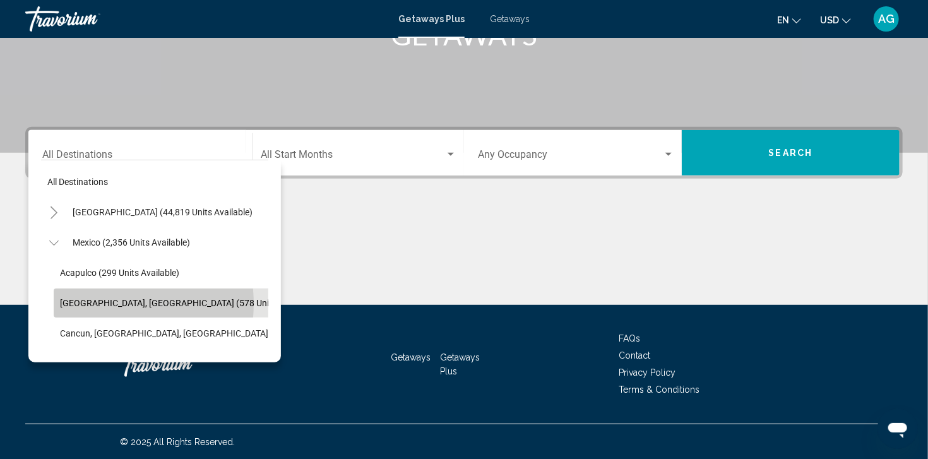
click at [97, 303] on span "Baja Peninsula, Los Cabos (578 units available)" at bounding box center [188, 303] width 257 height 10
type input "**********"
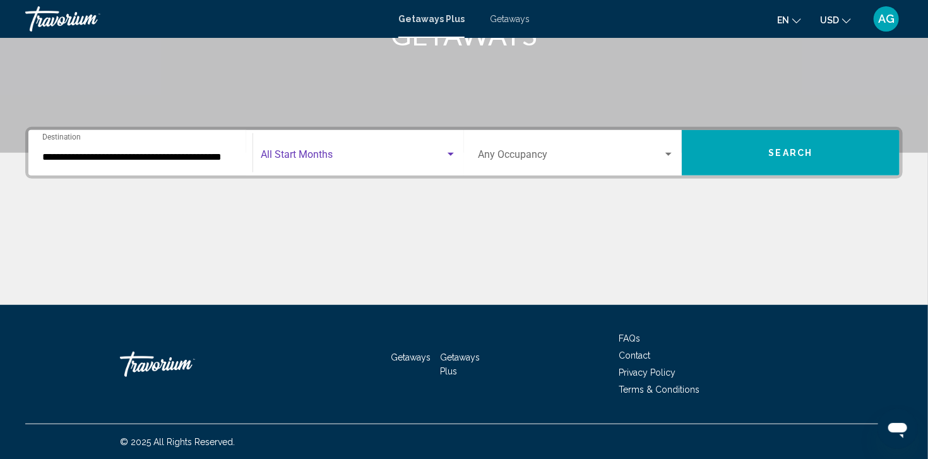
click at [434, 158] on span "Search widget" at bounding box center [353, 157] width 184 height 11
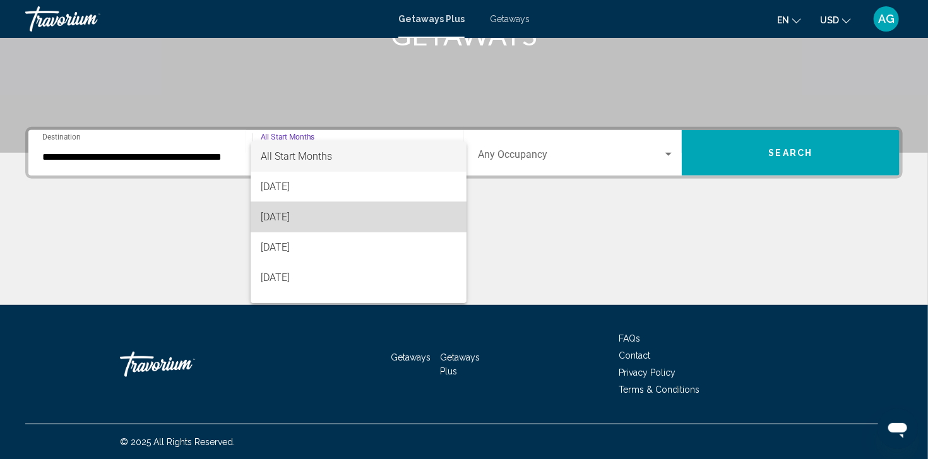
click at [361, 213] on span "September 2025" at bounding box center [359, 217] width 196 height 30
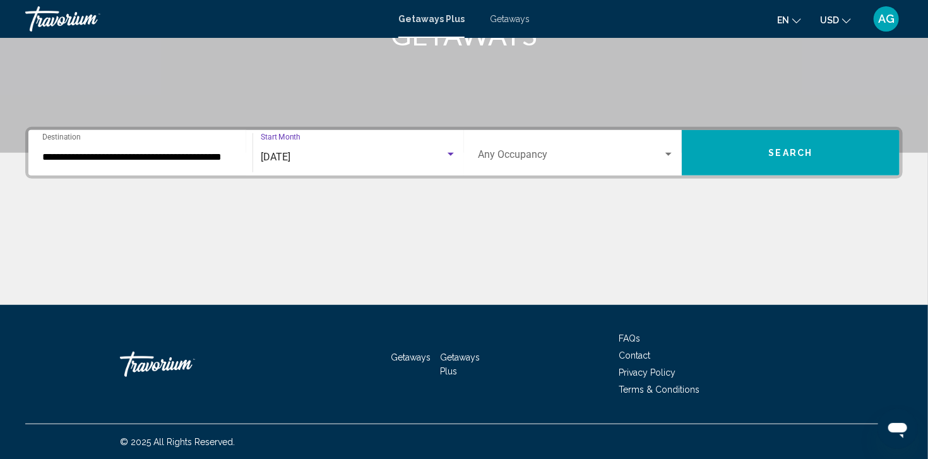
click at [673, 155] on div "Search widget" at bounding box center [668, 155] width 11 height 10
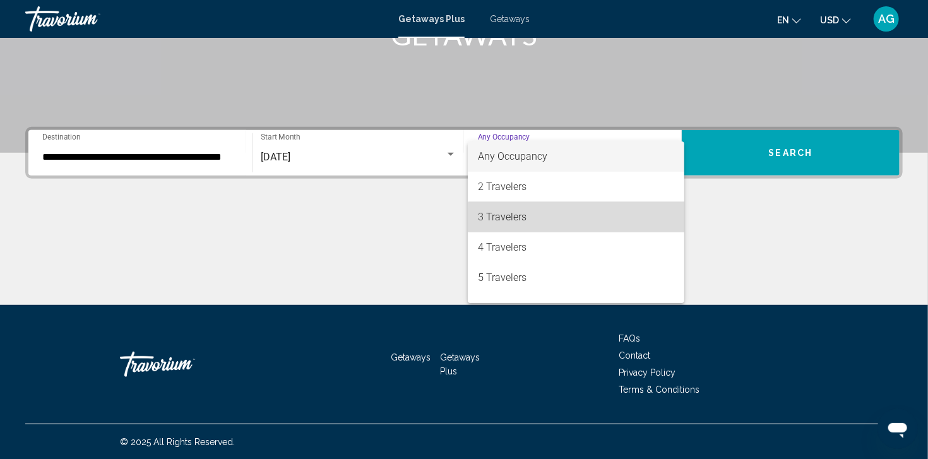
click at [586, 220] on span "3 Travelers" at bounding box center [576, 217] width 196 height 30
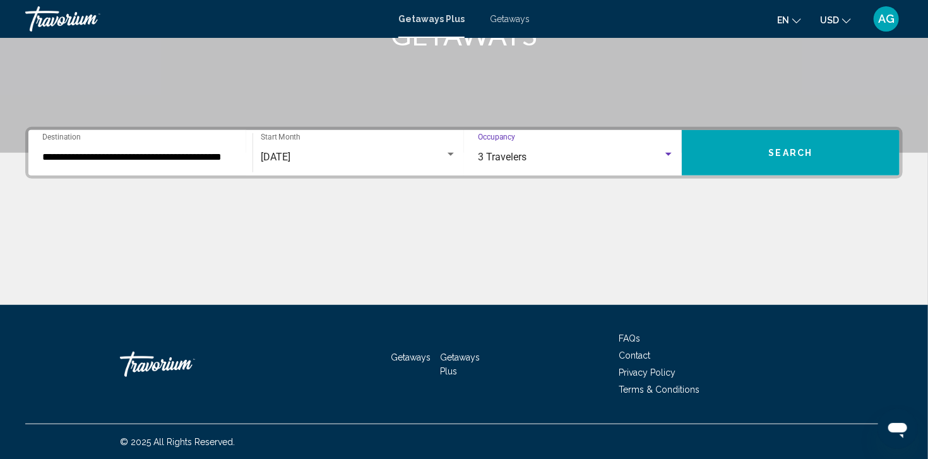
click at [773, 148] on span "Search" at bounding box center [791, 153] width 44 height 10
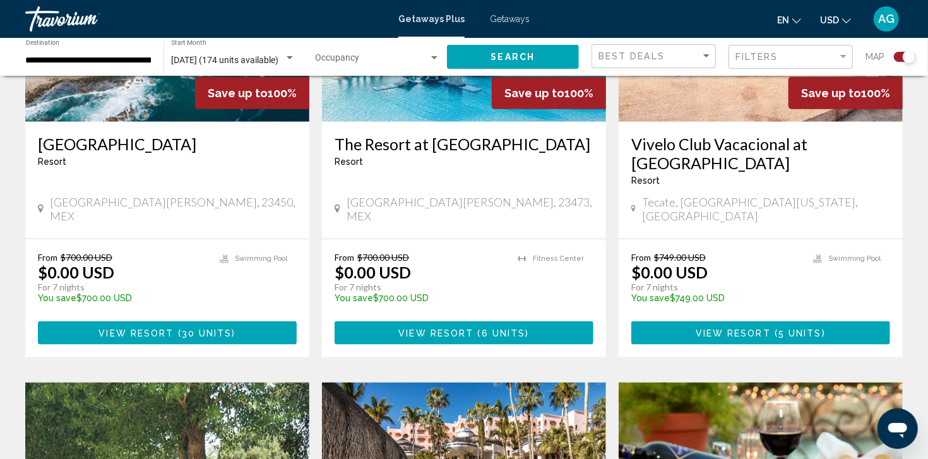
scroll to position [606, 0]
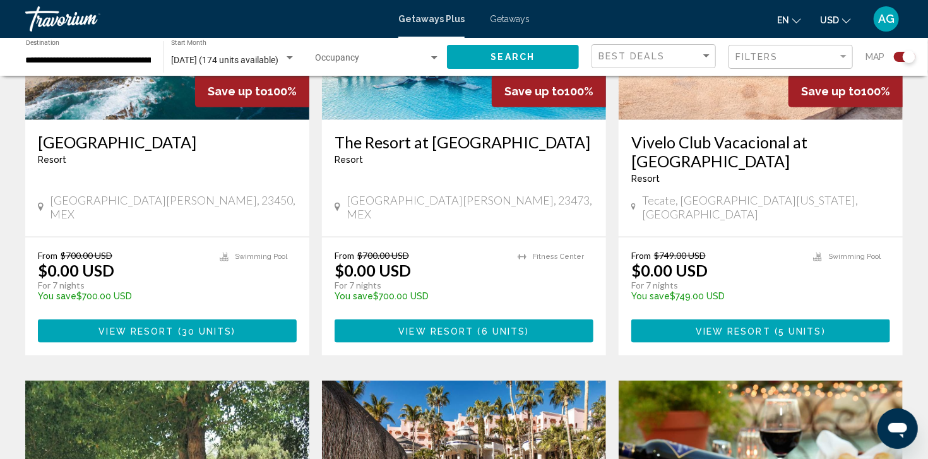
click at [146, 326] on span "View Resort" at bounding box center [135, 331] width 75 height 10
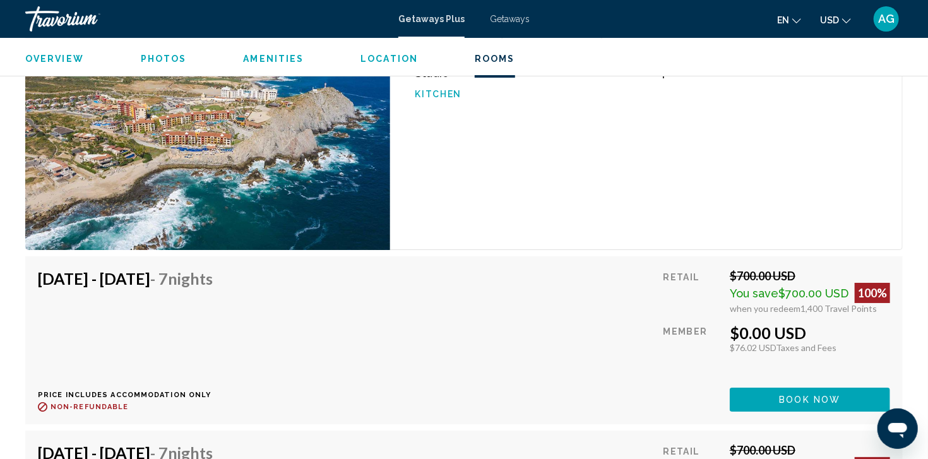
scroll to position [2125, 0]
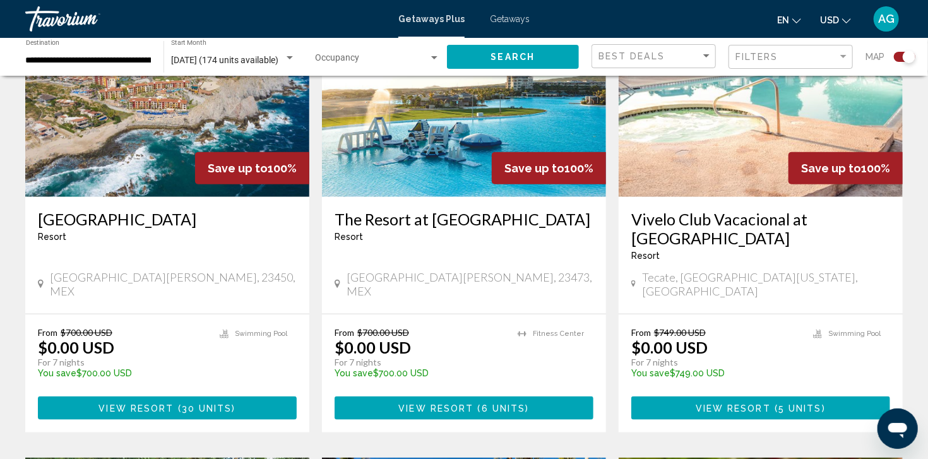
scroll to position [530, 0]
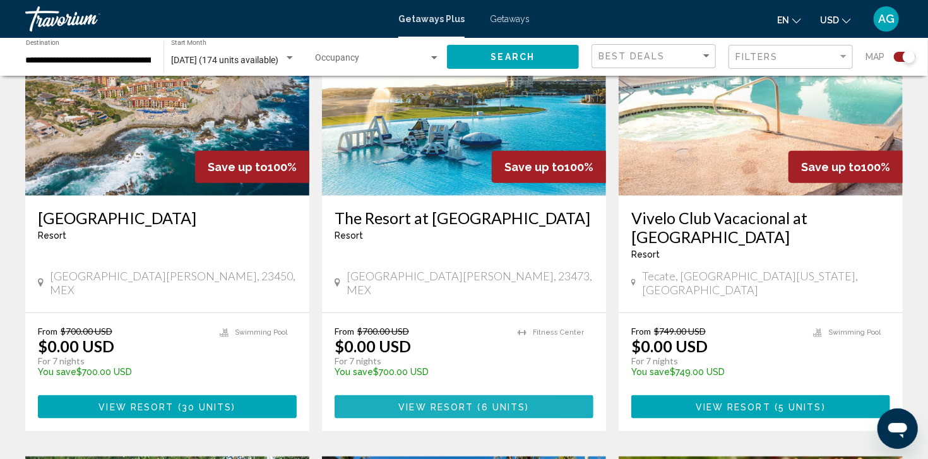
click at [417, 402] on span "View Resort" at bounding box center [435, 407] width 75 height 10
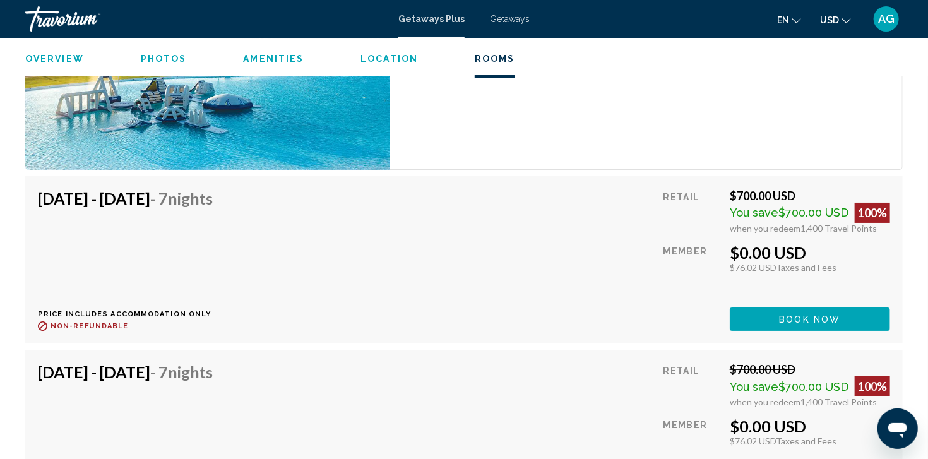
scroll to position [2222, 0]
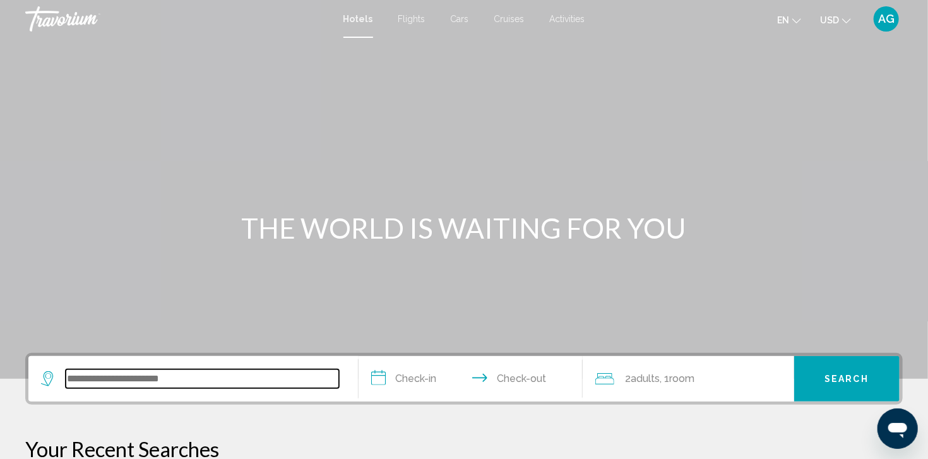
click at [196, 381] on input "Search widget" at bounding box center [202, 378] width 273 height 19
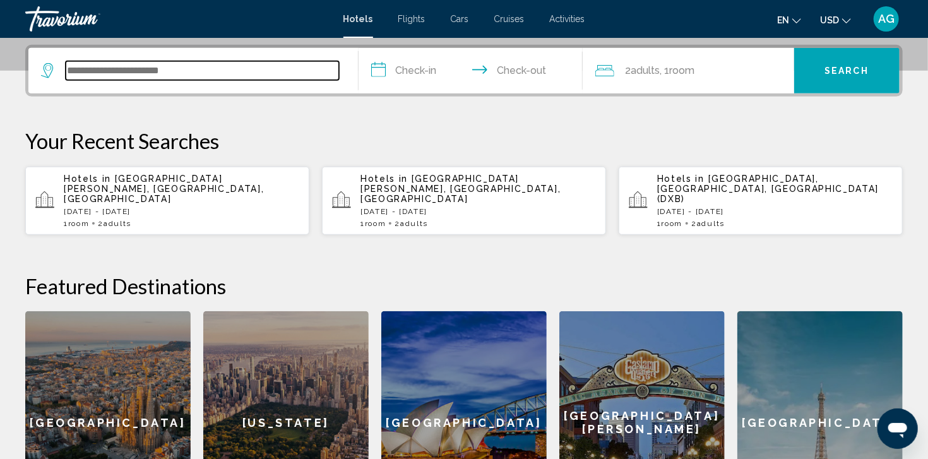
scroll to position [311, 0]
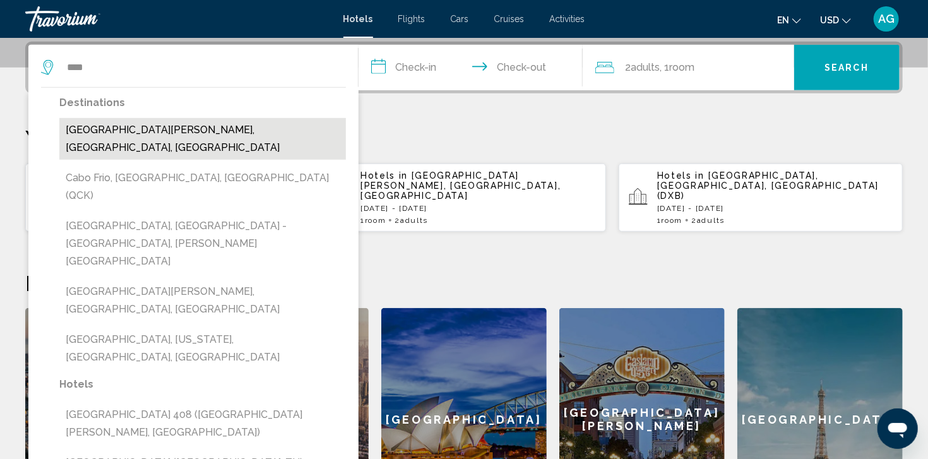
click at [193, 133] on button "[GEOGRAPHIC_DATA][PERSON_NAME], [GEOGRAPHIC_DATA], [GEOGRAPHIC_DATA]" at bounding box center [202, 139] width 287 height 42
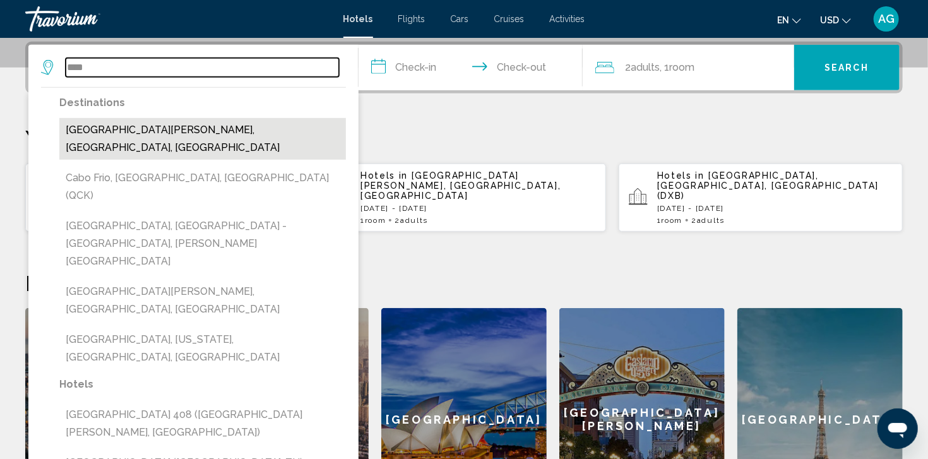
type input "**********"
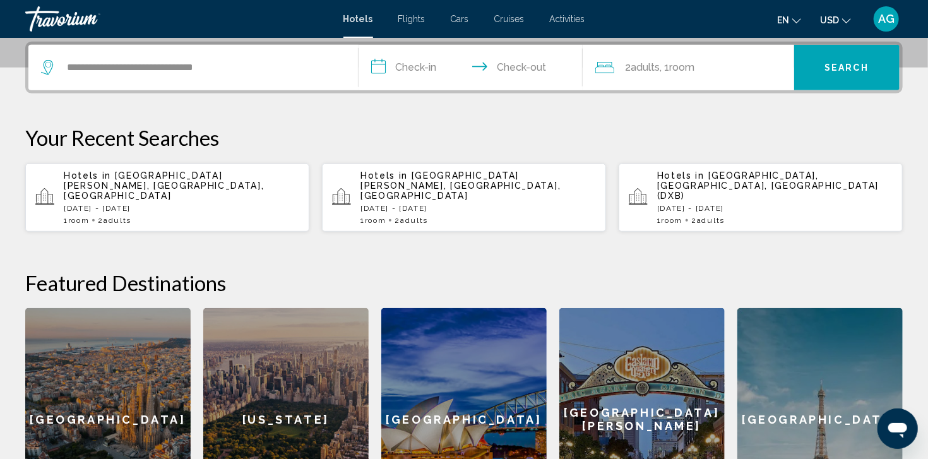
click at [426, 68] on input "**********" at bounding box center [473, 69] width 229 height 49
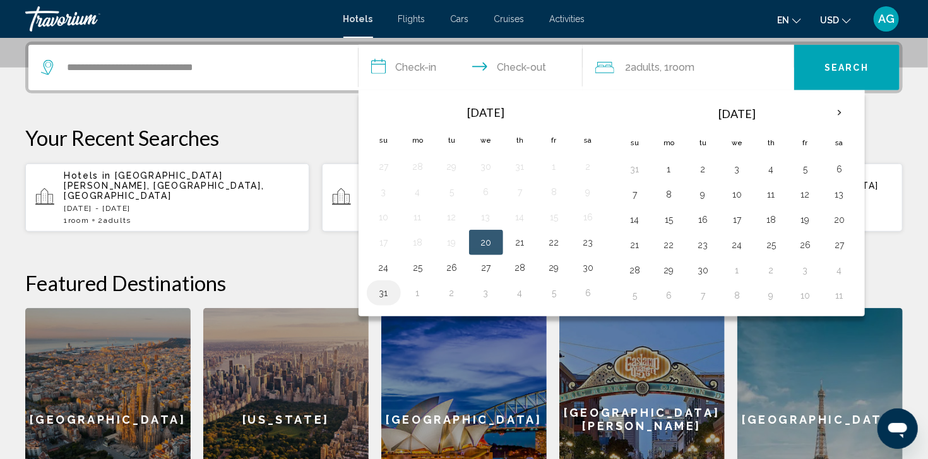
click at [384, 292] on button "31" at bounding box center [384, 293] width 20 height 18
click at [419, 294] on button "1" at bounding box center [418, 293] width 20 height 18
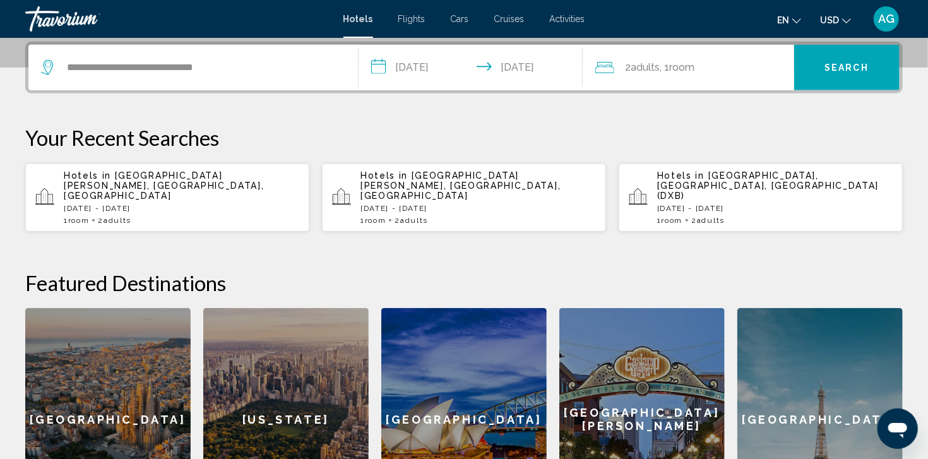
click at [446, 71] on input "**********" at bounding box center [473, 69] width 229 height 49
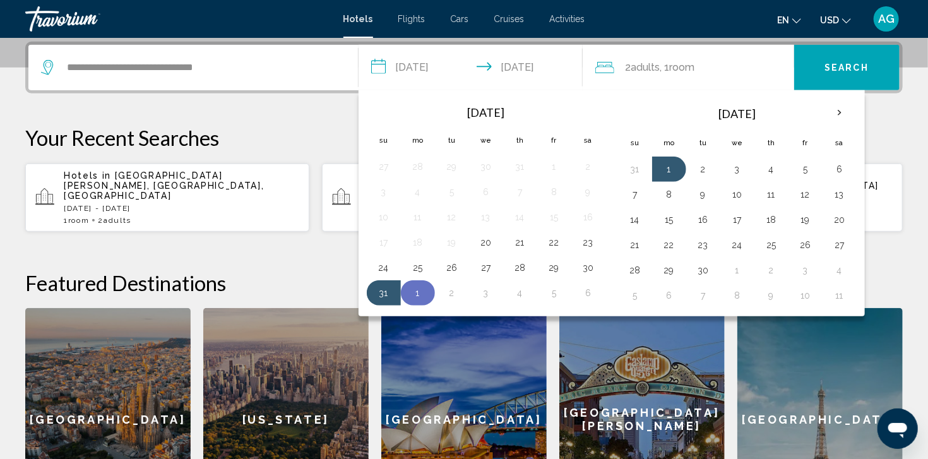
click at [419, 290] on button "1" at bounding box center [418, 293] width 20 height 18
click at [419, 294] on button "1" at bounding box center [418, 293] width 20 height 18
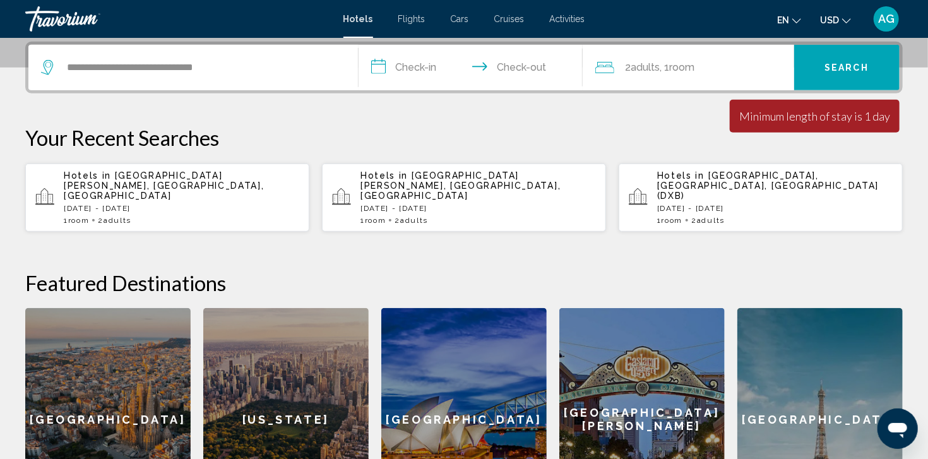
click at [420, 68] on input "**********" at bounding box center [473, 69] width 229 height 49
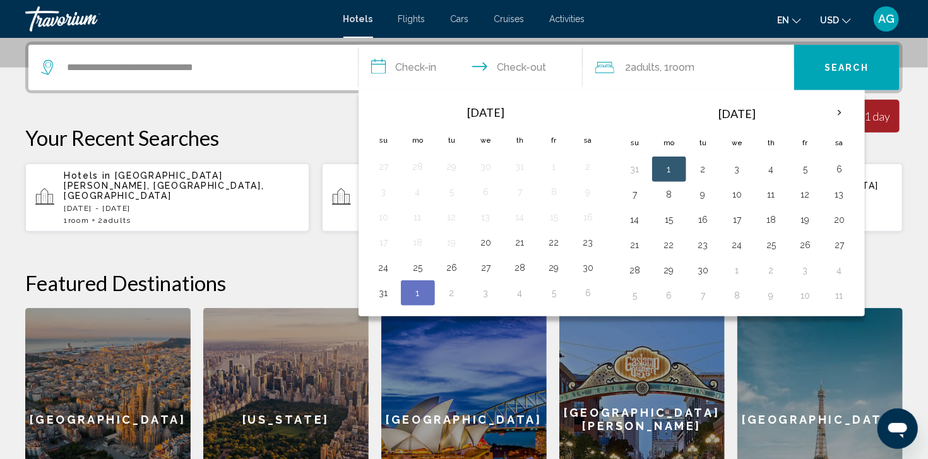
click at [419, 290] on button "1" at bounding box center [418, 293] width 20 height 18
click at [487, 292] on button "3" at bounding box center [486, 293] width 20 height 18
type input "**********"
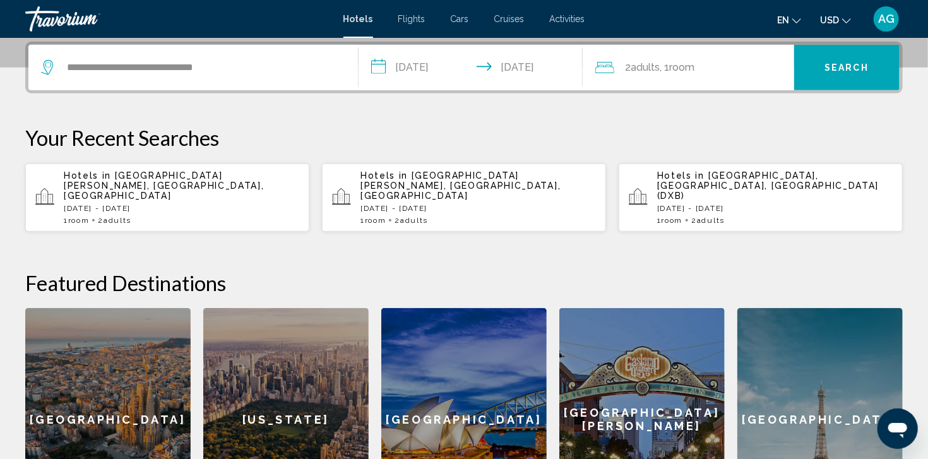
click at [827, 69] on span "Search" at bounding box center [846, 68] width 44 height 10
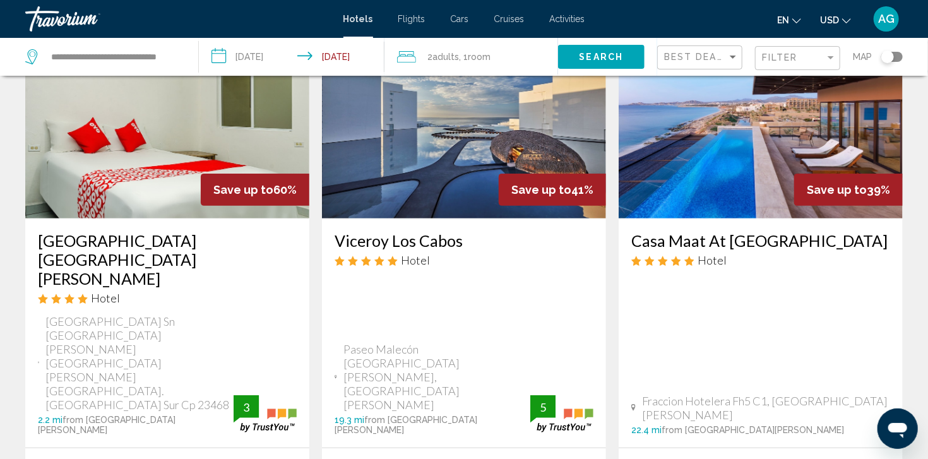
scroll to position [126, 0]
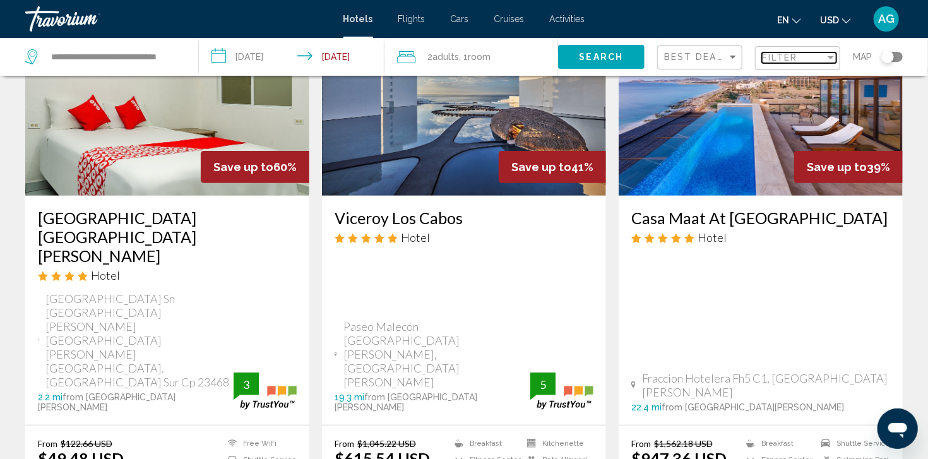
click at [831, 53] on div "Filter" at bounding box center [830, 57] width 11 height 10
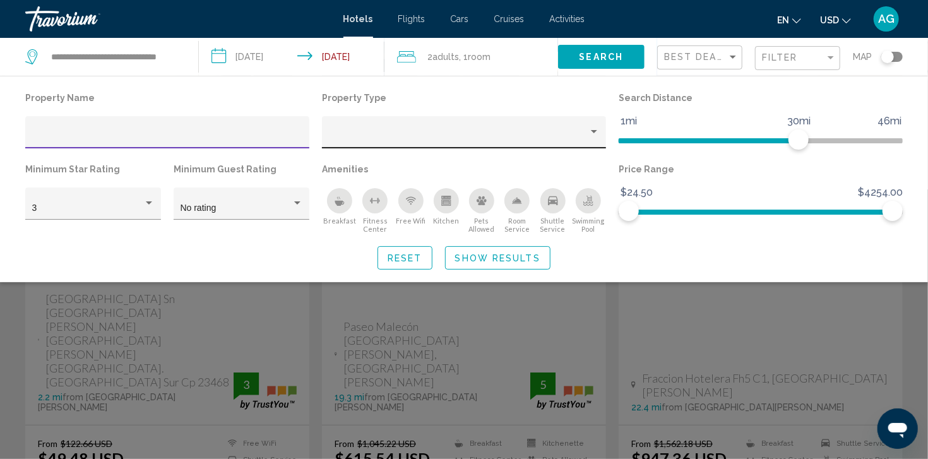
click at [596, 130] on div "Property type" at bounding box center [594, 131] width 6 height 3
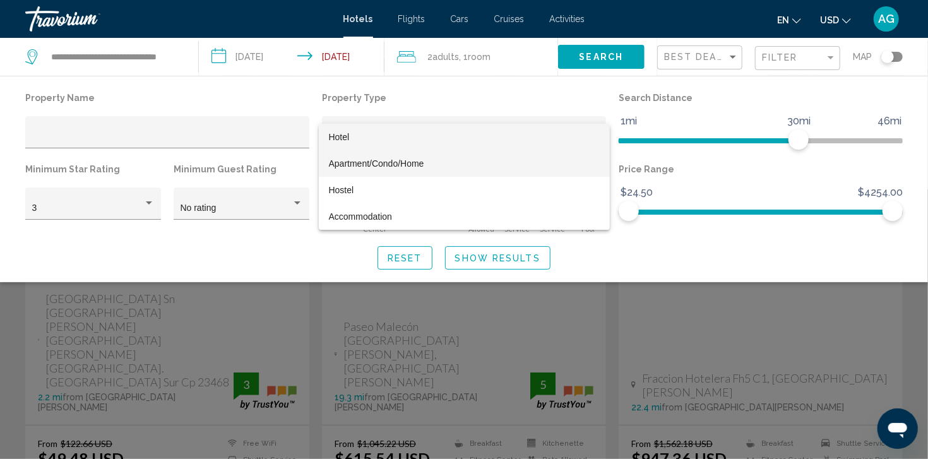
click at [424, 166] on span "Apartment/Condo/Home" at bounding box center [376, 163] width 95 height 10
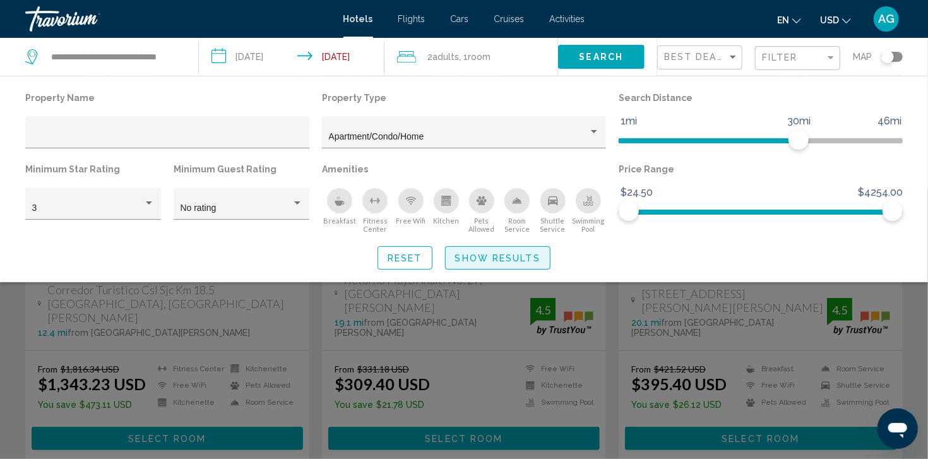
click at [510, 256] on span "Show Results" at bounding box center [497, 258] width 85 height 10
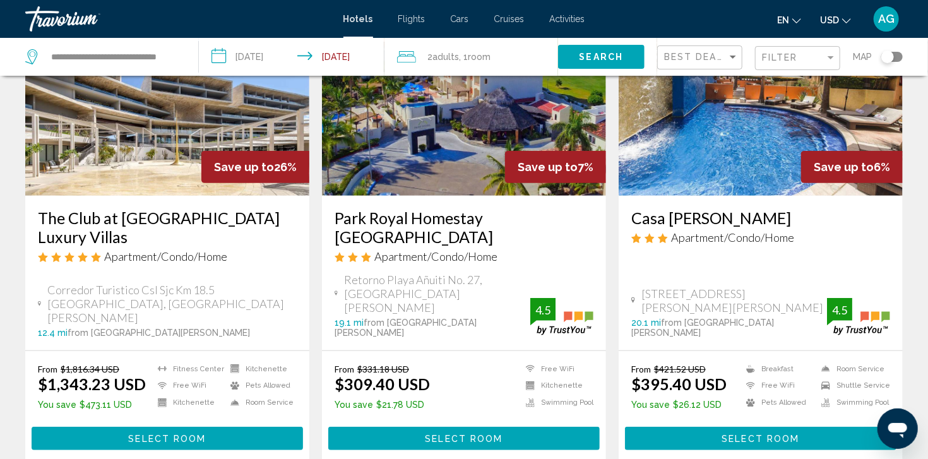
click at [533, 59] on div "2 Adult Adults , 1 Room rooms" at bounding box center [477, 57] width 161 height 18
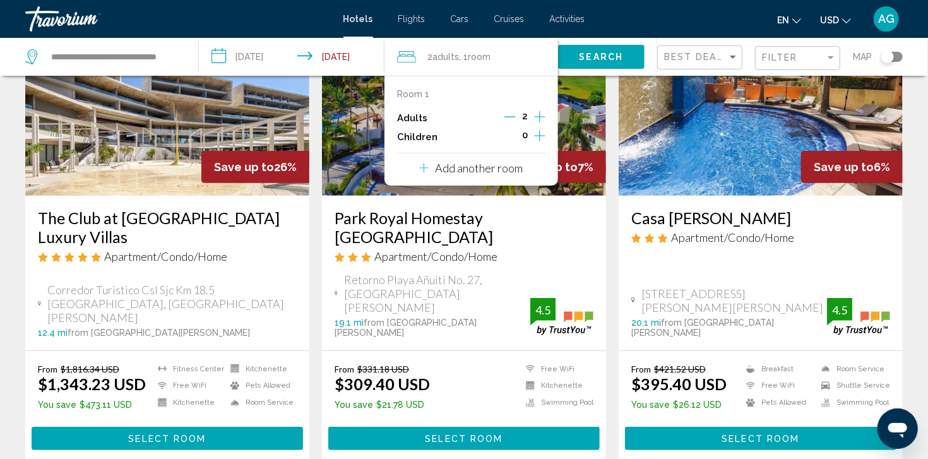
click at [538, 117] on icon "Increment adults" at bounding box center [539, 116] width 11 height 15
click at [596, 56] on span "Search" at bounding box center [602, 57] width 44 height 10
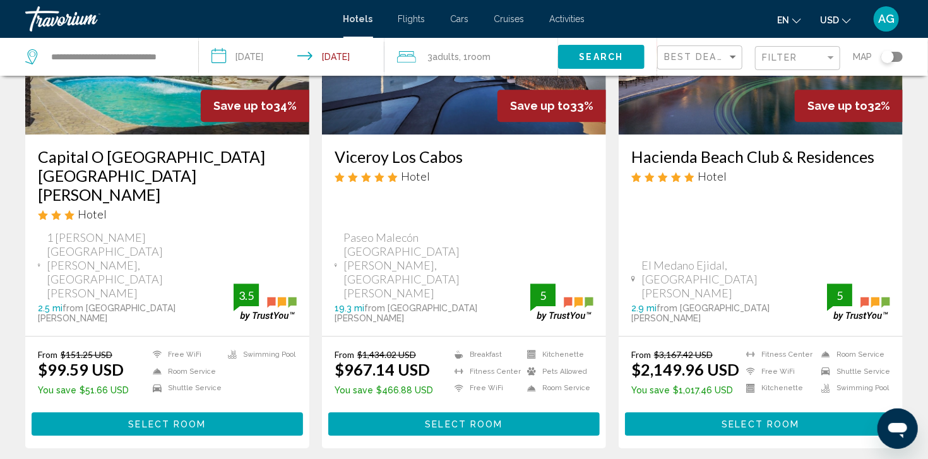
scroll to position [1692, 0]
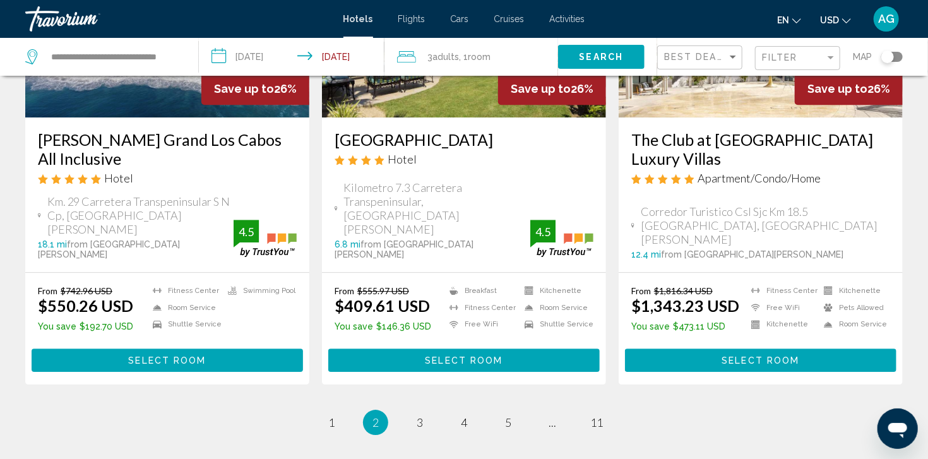
scroll to position [1667, 0]
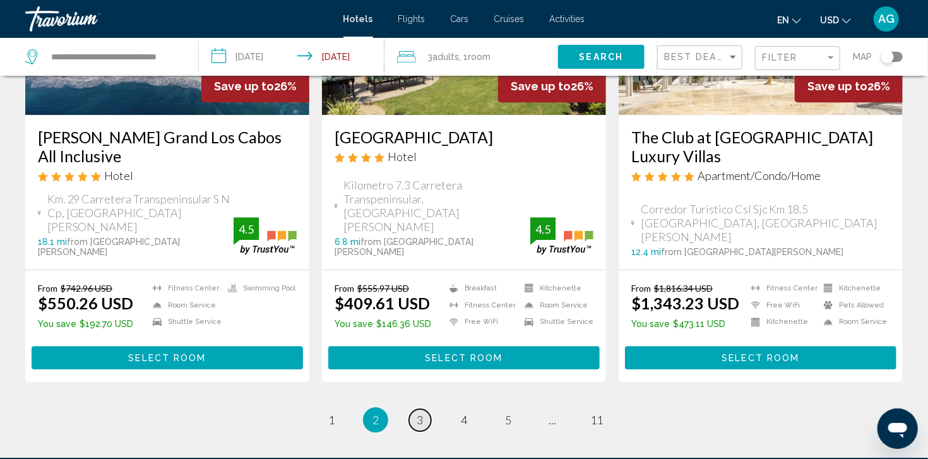
click at [418, 413] on span "3" at bounding box center [420, 420] width 6 height 14
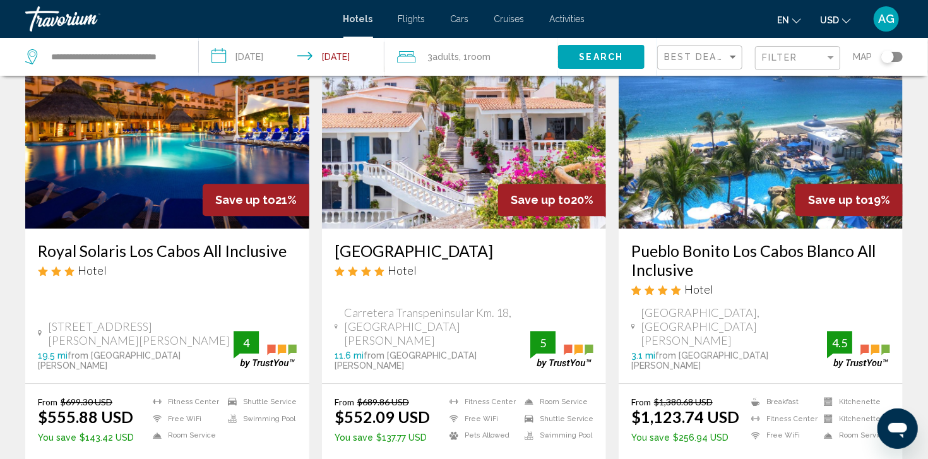
scroll to position [1616, 0]
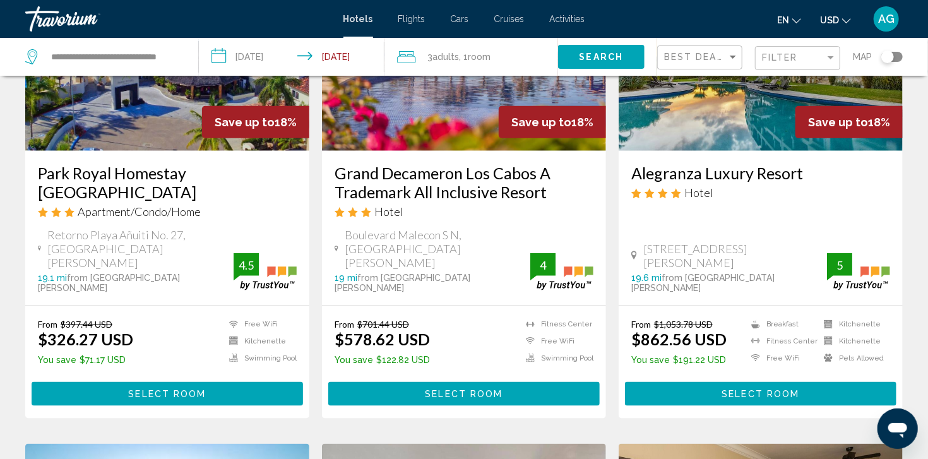
scroll to position [682, 0]
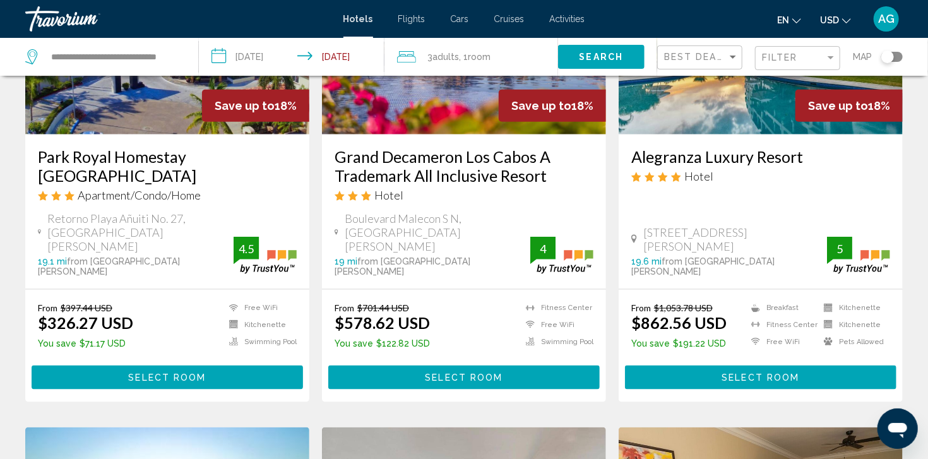
click at [158, 351] on div "From $397.44 USD $326.27 USD You save $71.17 USD Free WiFi Kitchenette Swimming…" at bounding box center [167, 346] width 284 height 112
